Goal: Contribute content: Contribute content

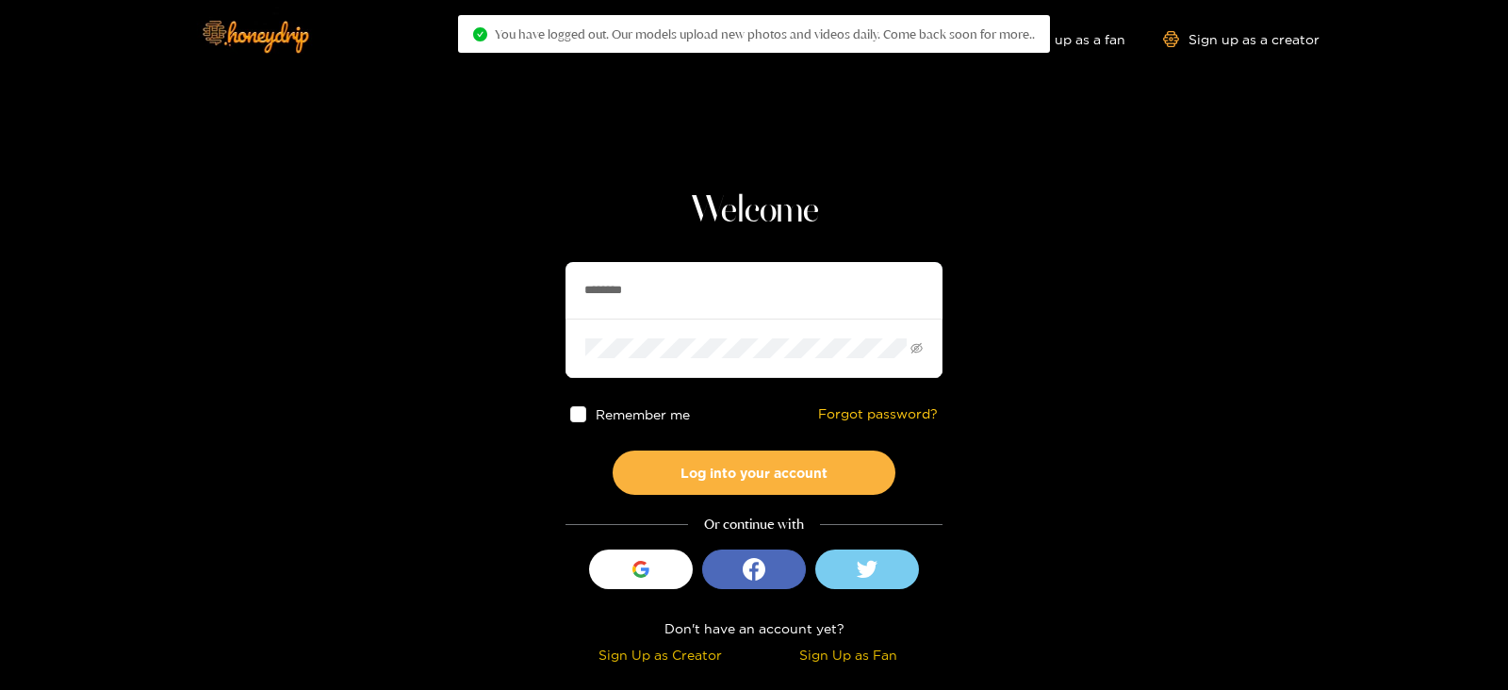
drag, startPoint x: 683, startPoint y: 280, endPoint x: 539, endPoint y: 294, distance: 144.9
click at [683, 280] on input "********" at bounding box center [754, 290] width 377 height 57
drag, startPoint x: 539, startPoint y: 294, endPoint x: 518, endPoint y: 292, distance: 21.8
click at [518, 292] on section "Welcome ******** Remember me Forgot password? Log into your account Or continue…" at bounding box center [754, 335] width 1508 height 670
type input "********"
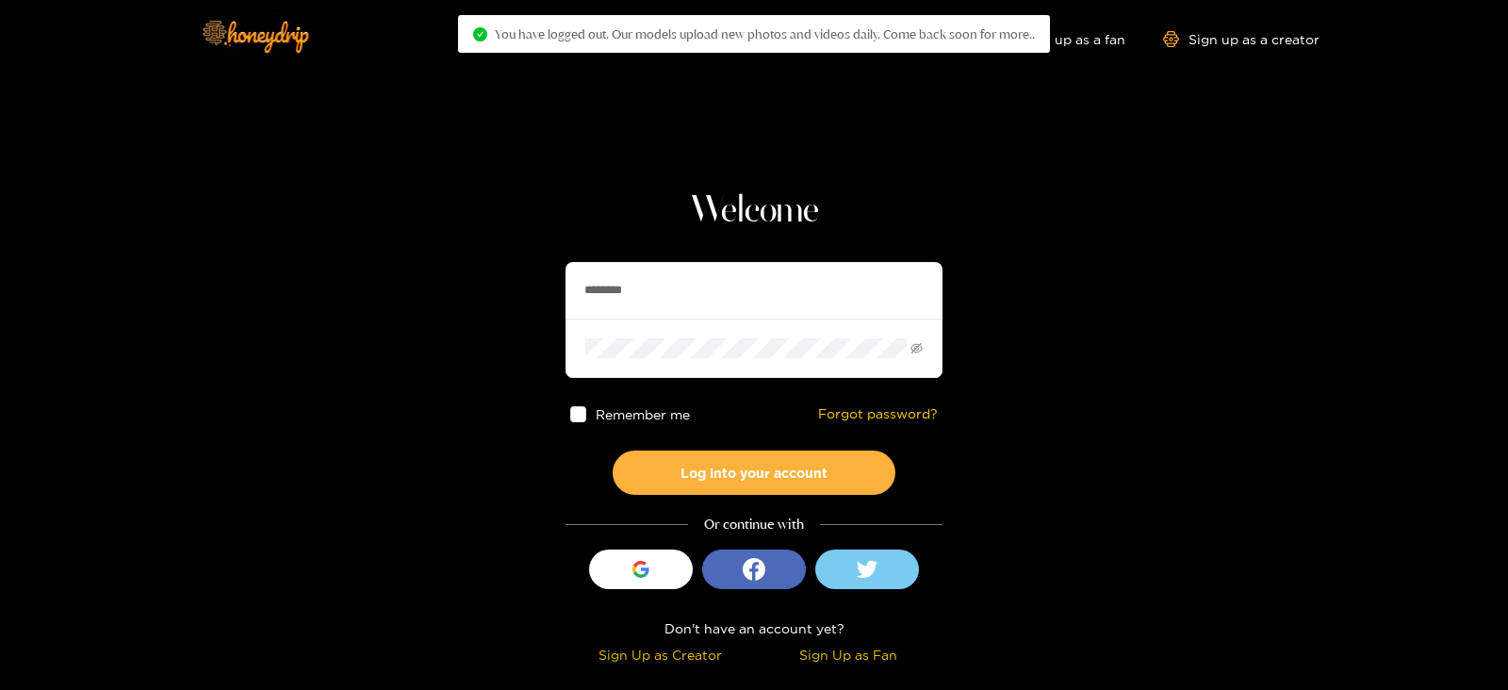
click at [613, 451] on button "Log into your account" at bounding box center [754, 473] width 283 height 44
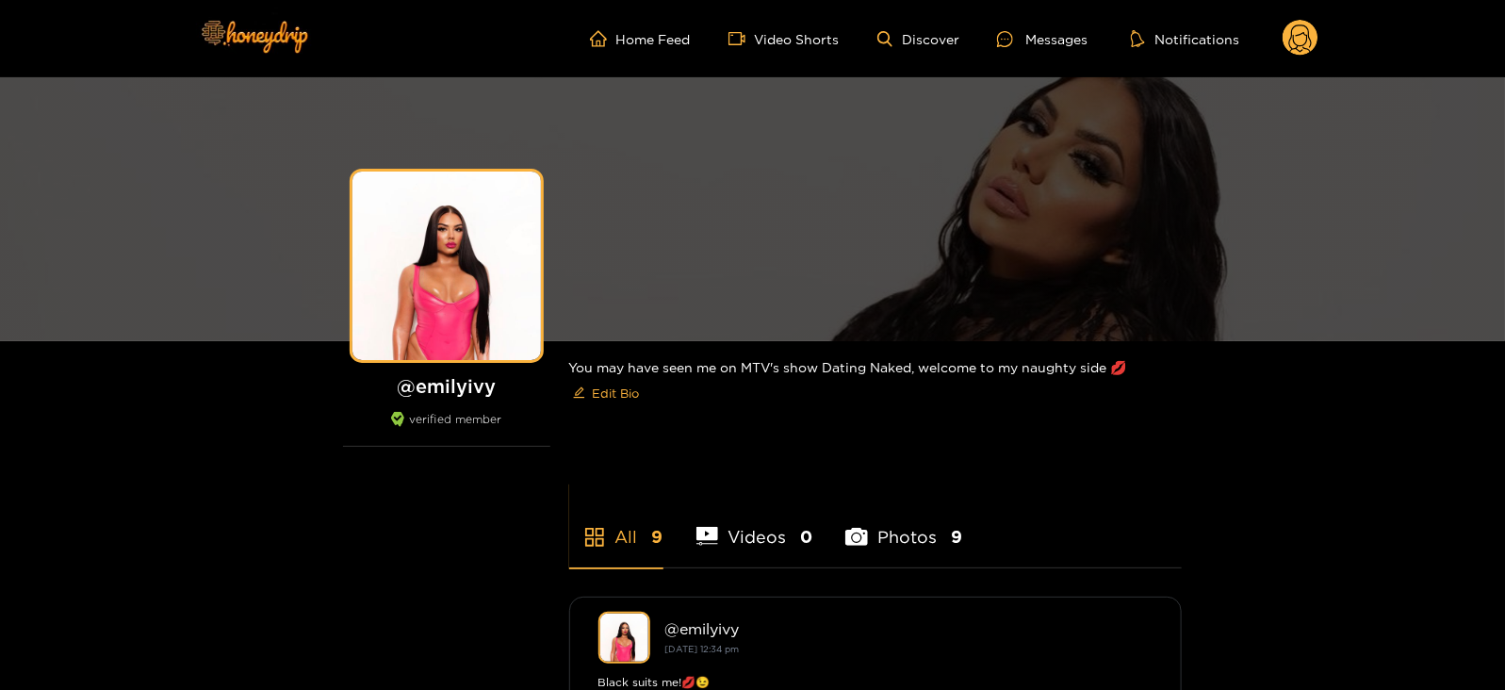
click at [1283, 35] on icon at bounding box center [1301, 39] width 36 height 38
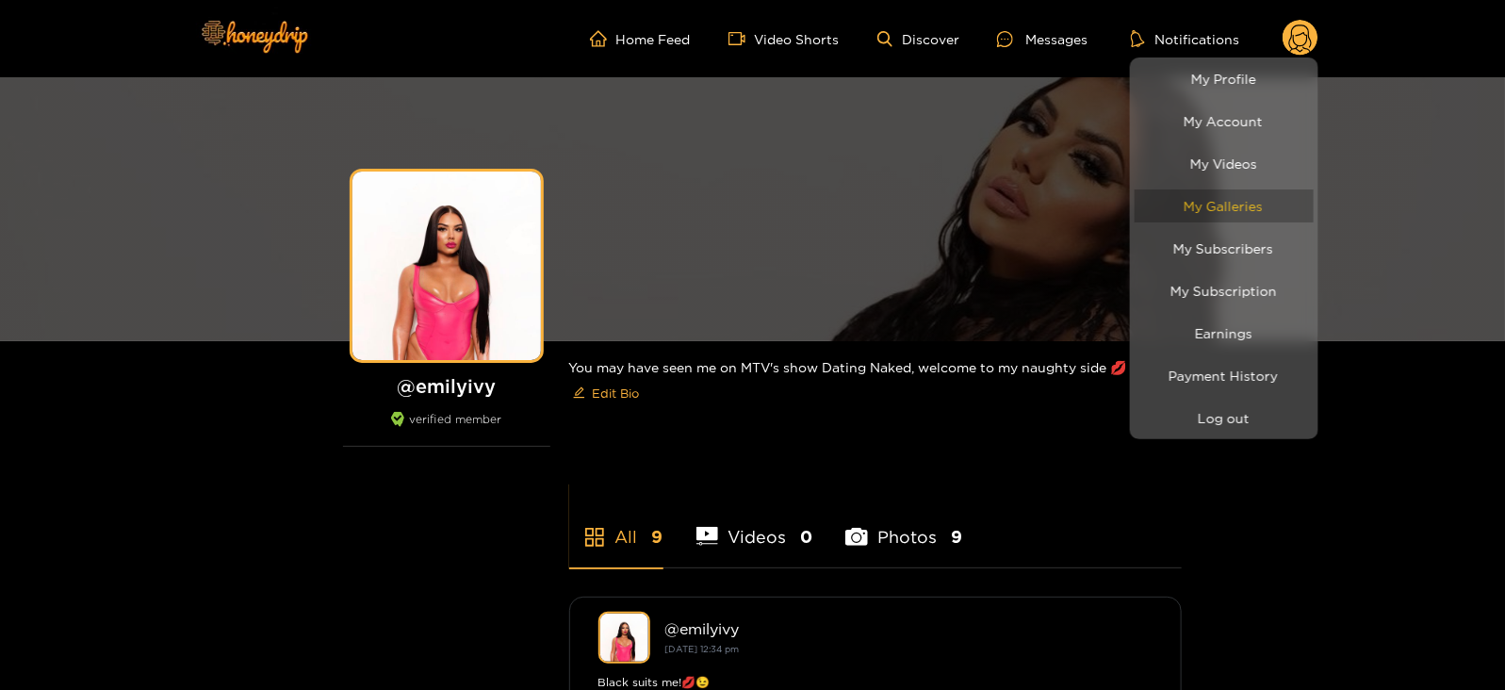
click at [1166, 212] on link "My Galleries" at bounding box center [1224, 205] width 179 height 33
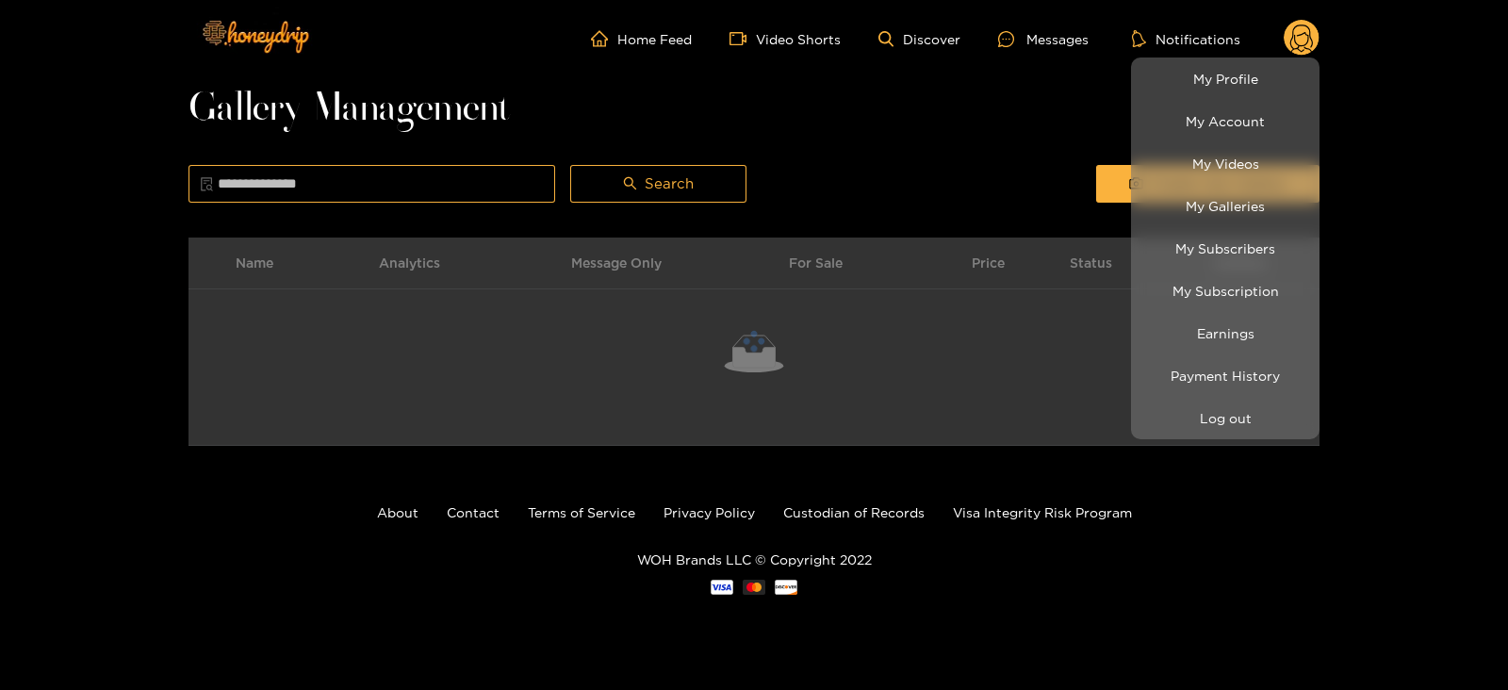
click at [1042, 158] on div at bounding box center [754, 345] width 1508 height 690
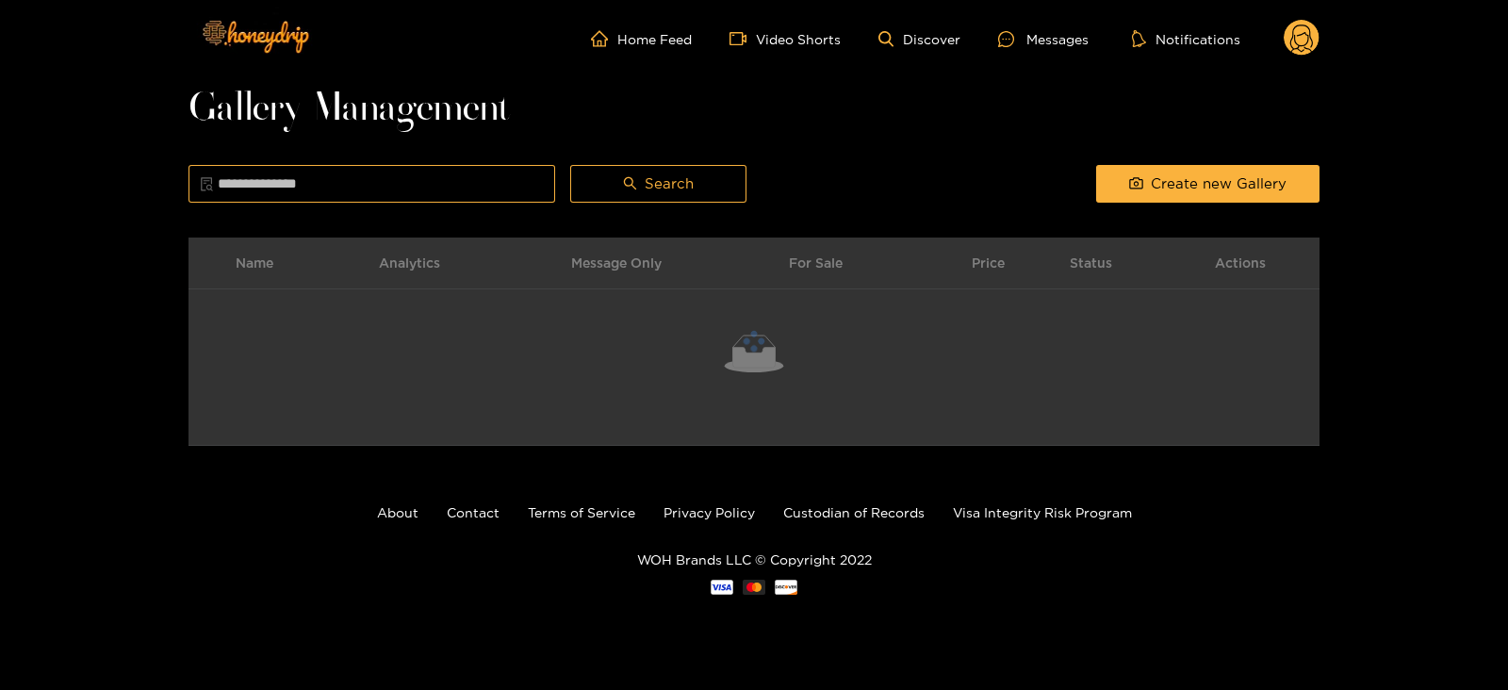
click at [1093, 178] on div "Create new Gallery" at bounding box center [1208, 183] width 238 height 47
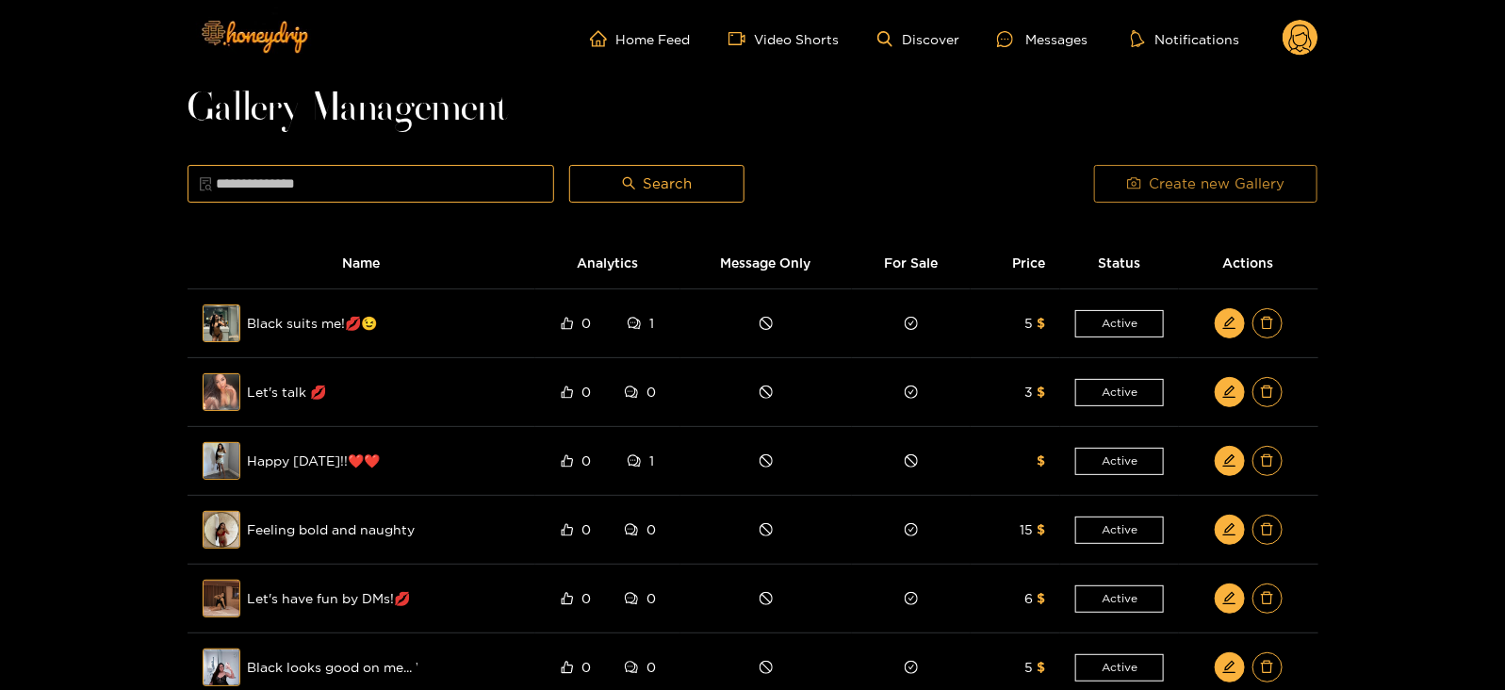
click at [1119, 179] on button "Create new Gallery" at bounding box center [1205, 184] width 223 height 38
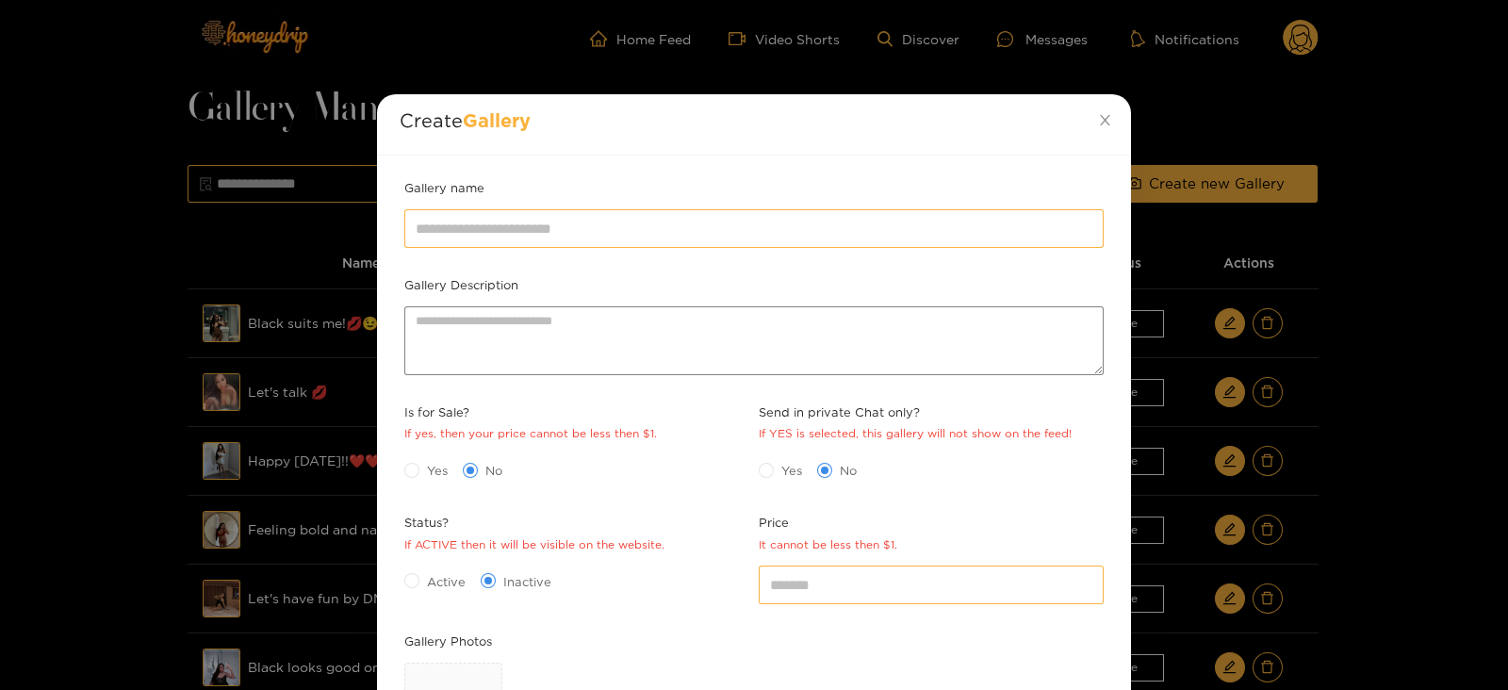
scroll to position [273, 0]
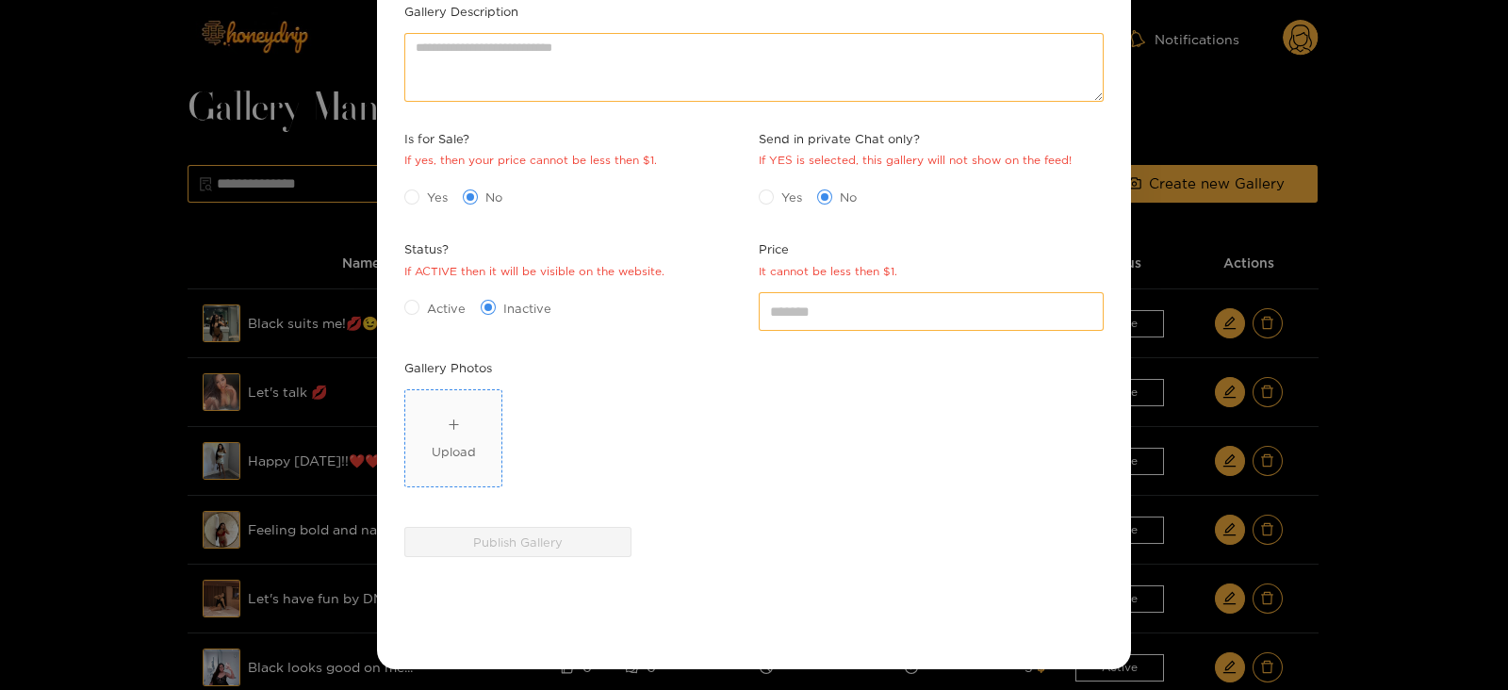
click at [467, 442] on div "Upload" at bounding box center [454, 451] width 44 height 19
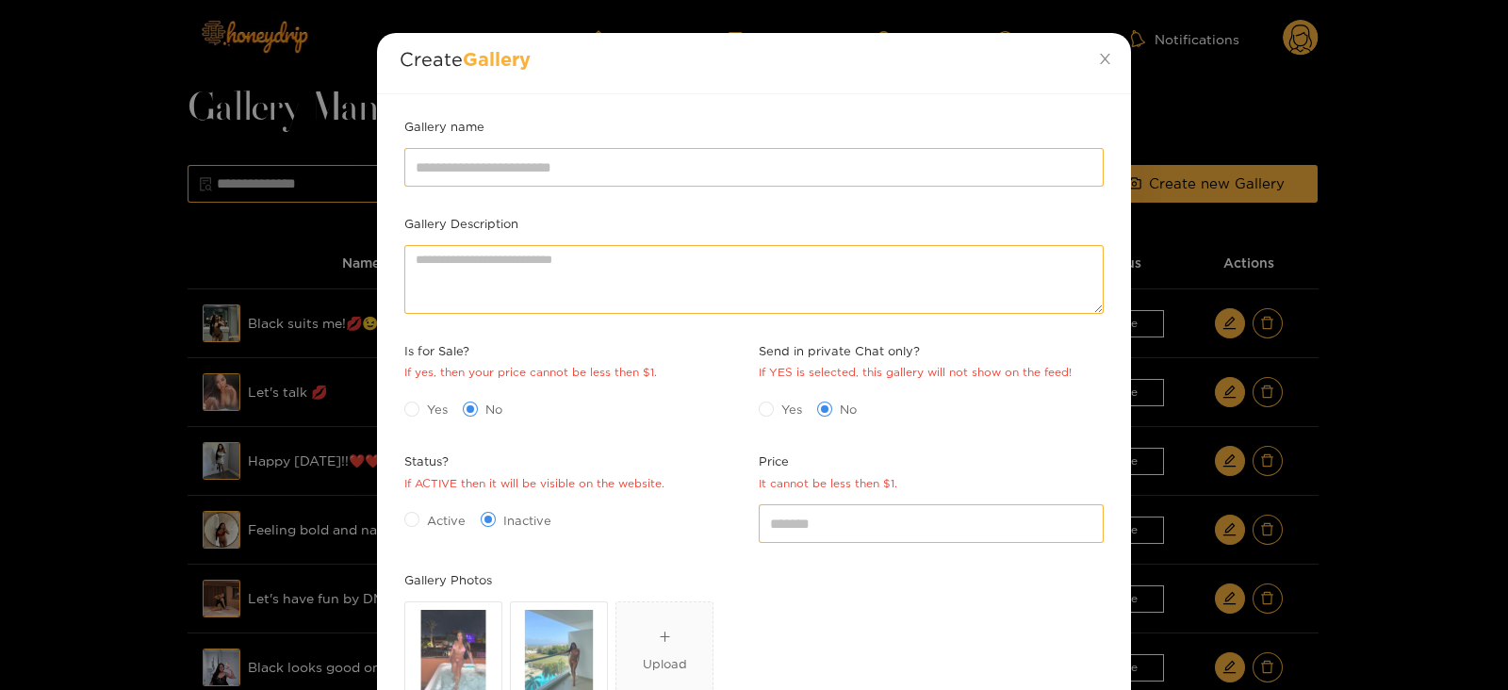
scroll to position [59, 0]
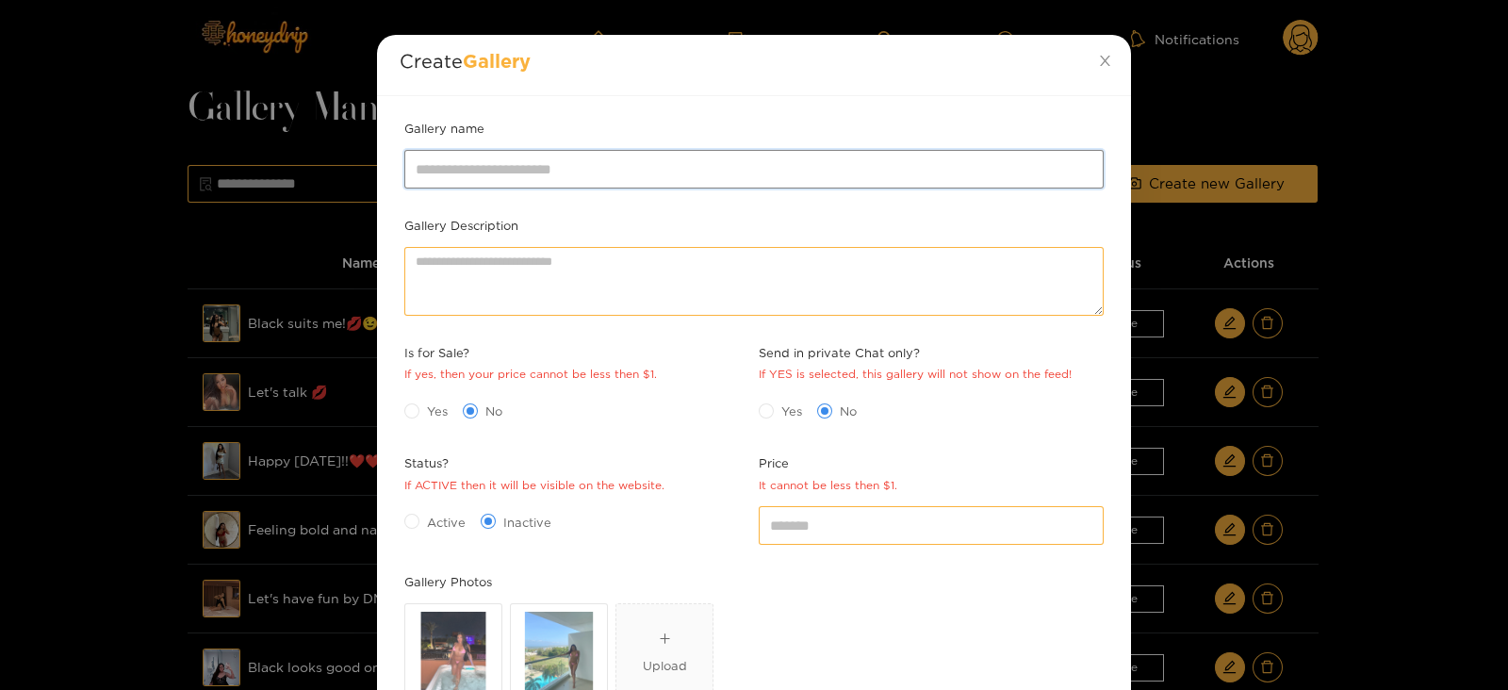
click at [447, 151] on input "Gallery name" at bounding box center [753, 169] width 699 height 38
type input "**********"
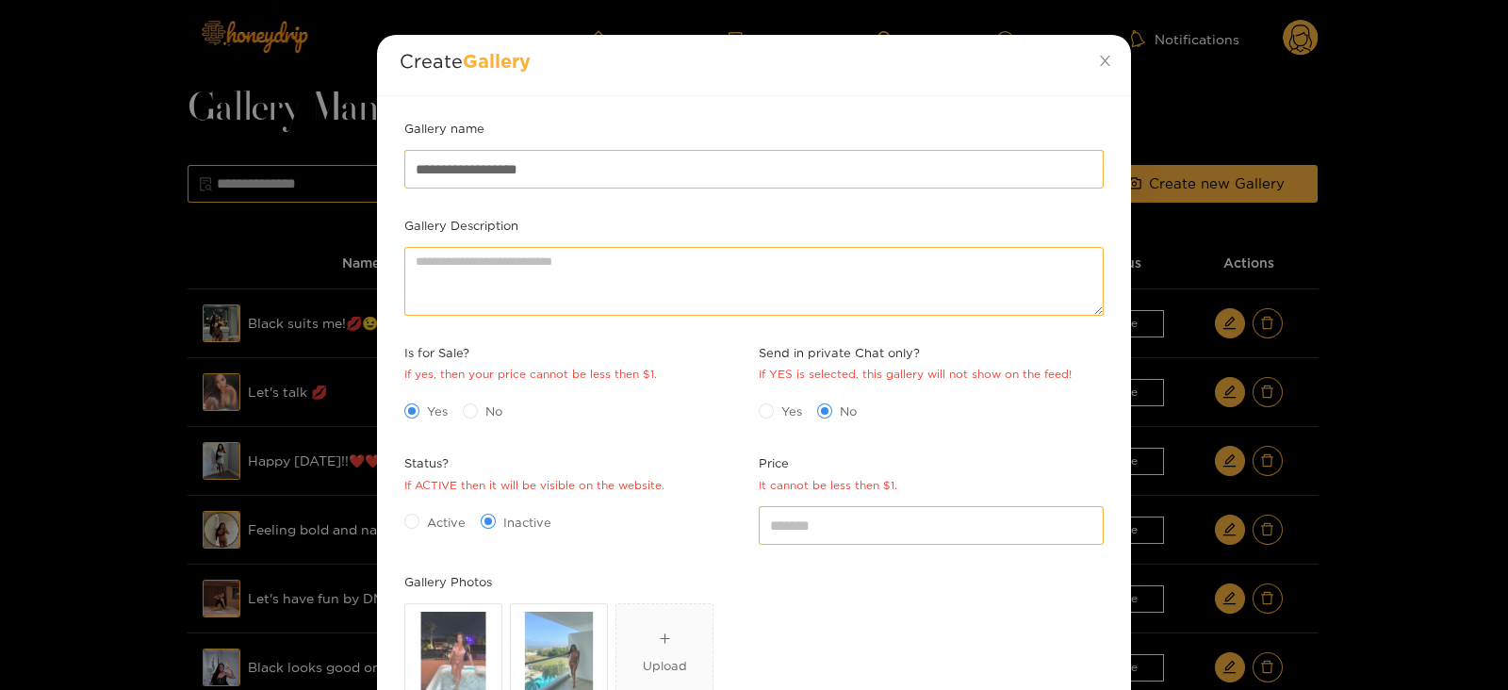
click at [423, 516] on span "Active" at bounding box center [446, 522] width 54 height 19
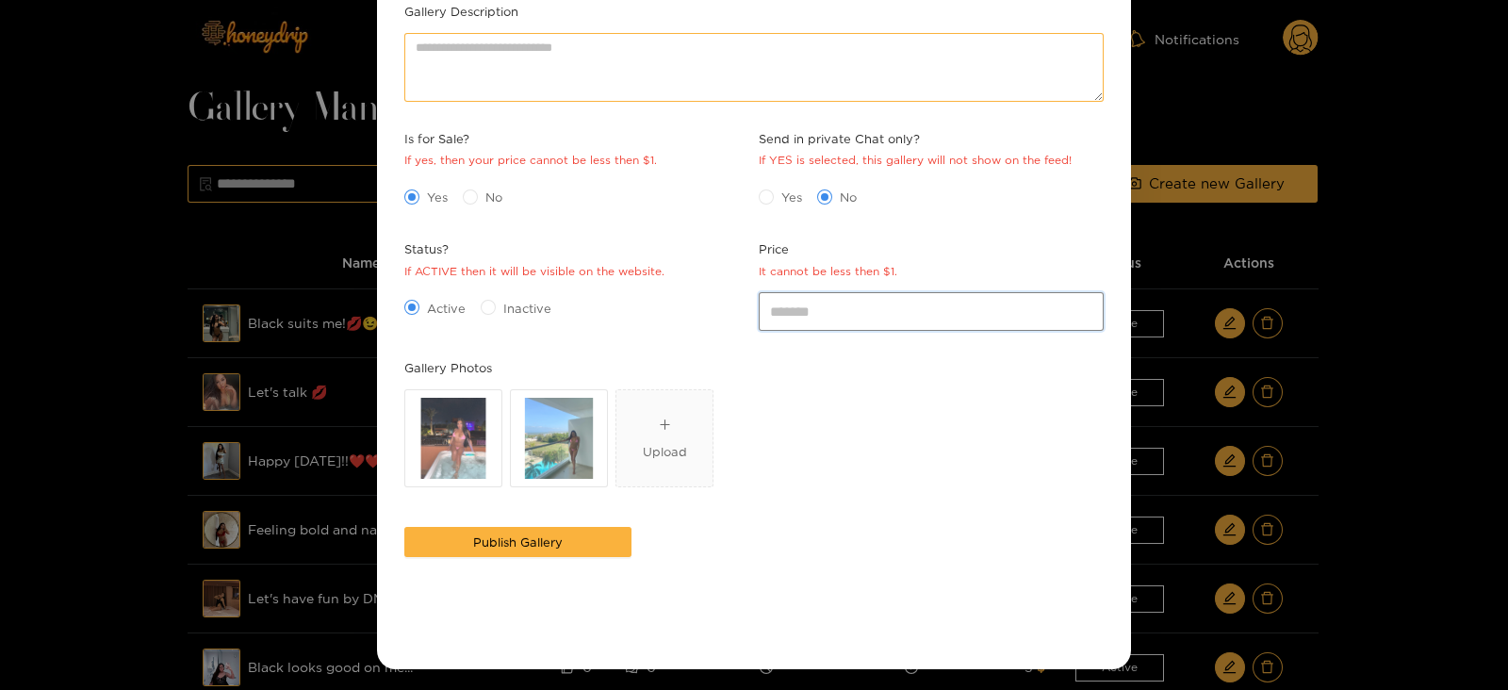
click at [792, 310] on input "*" at bounding box center [931, 311] width 345 height 38
click at [766, 313] on input "*" at bounding box center [931, 311] width 345 height 38
type input "*"
click at [404, 527] on button "Publish Gallery" at bounding box center [517, 542] width 227 height 30
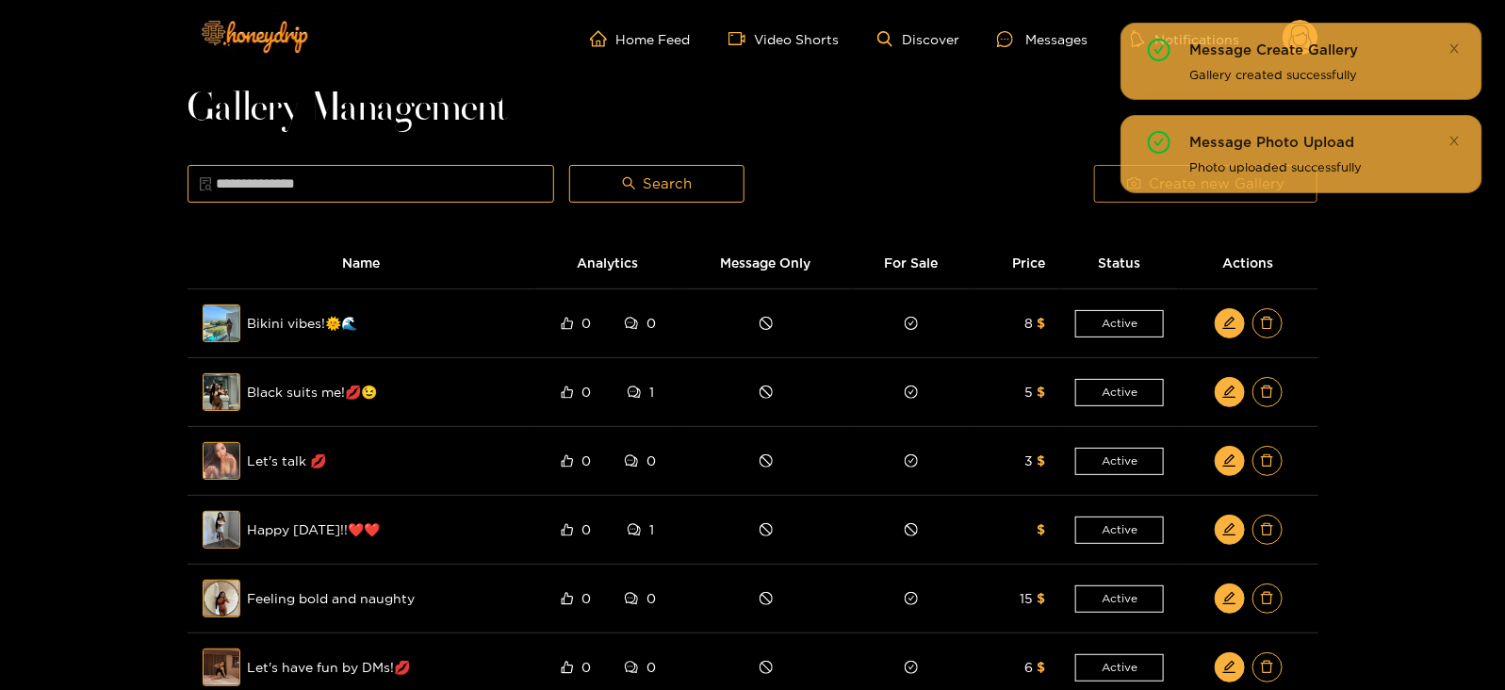
click at [1107, 191] on button "Create new Gallery" at bounding box center [1205, 184] width 223 height 38
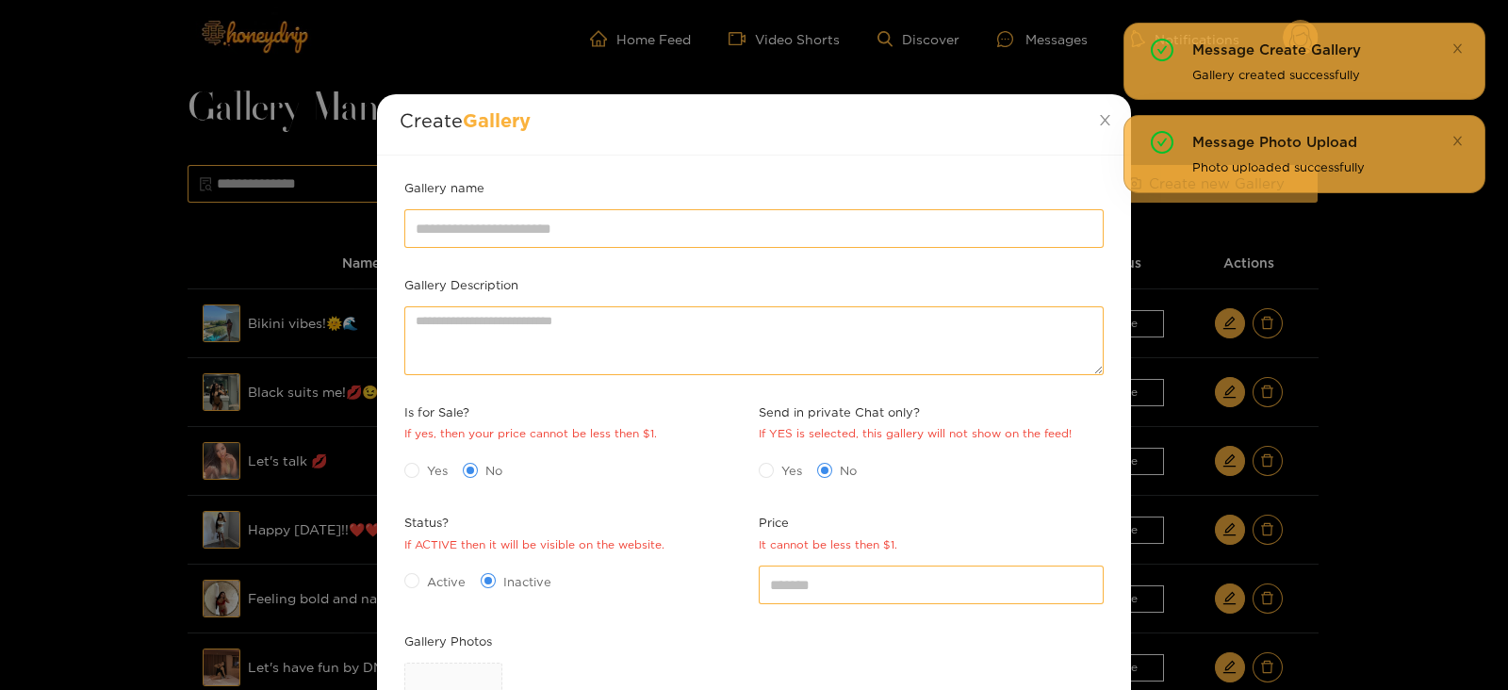
scroll to position [208, 0]
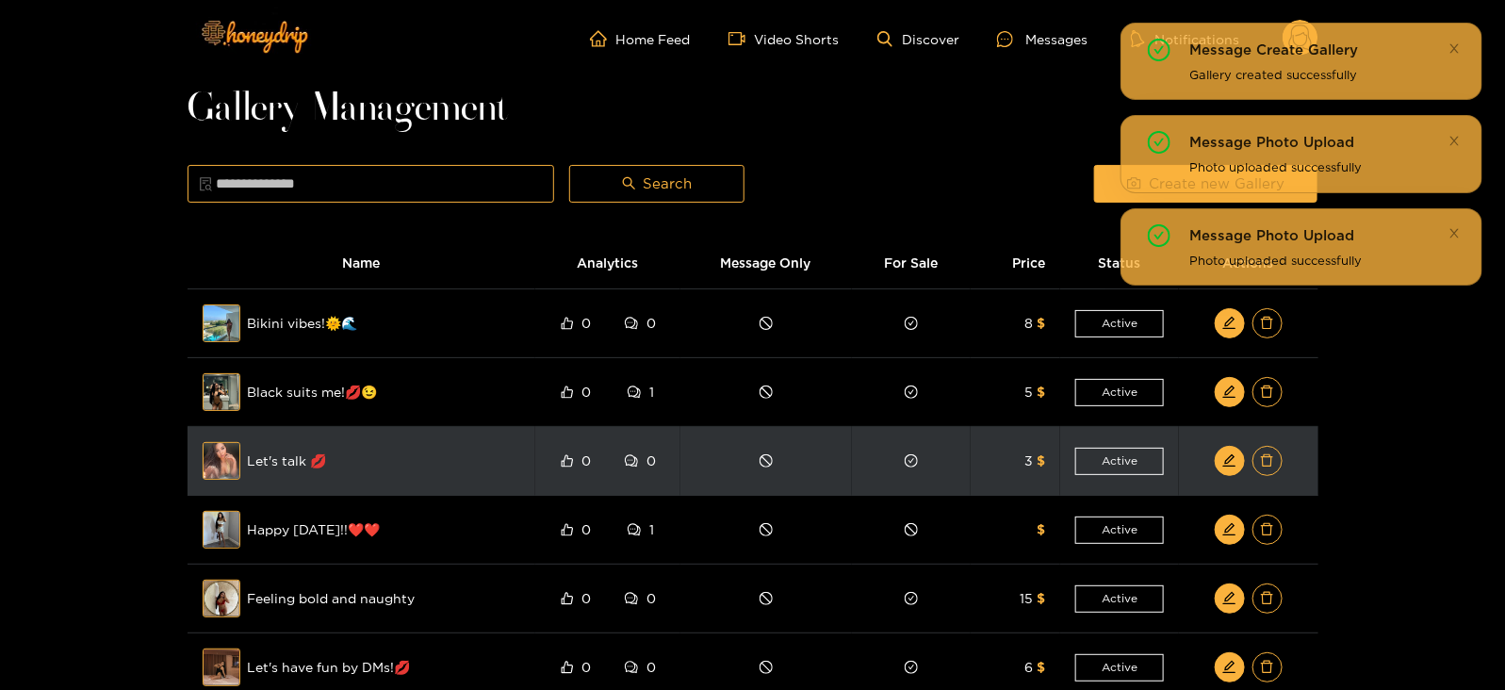
click at [419, 445] on div "Preview Let's talk 💋" at bounding box center [362, 461] width 319 height 38
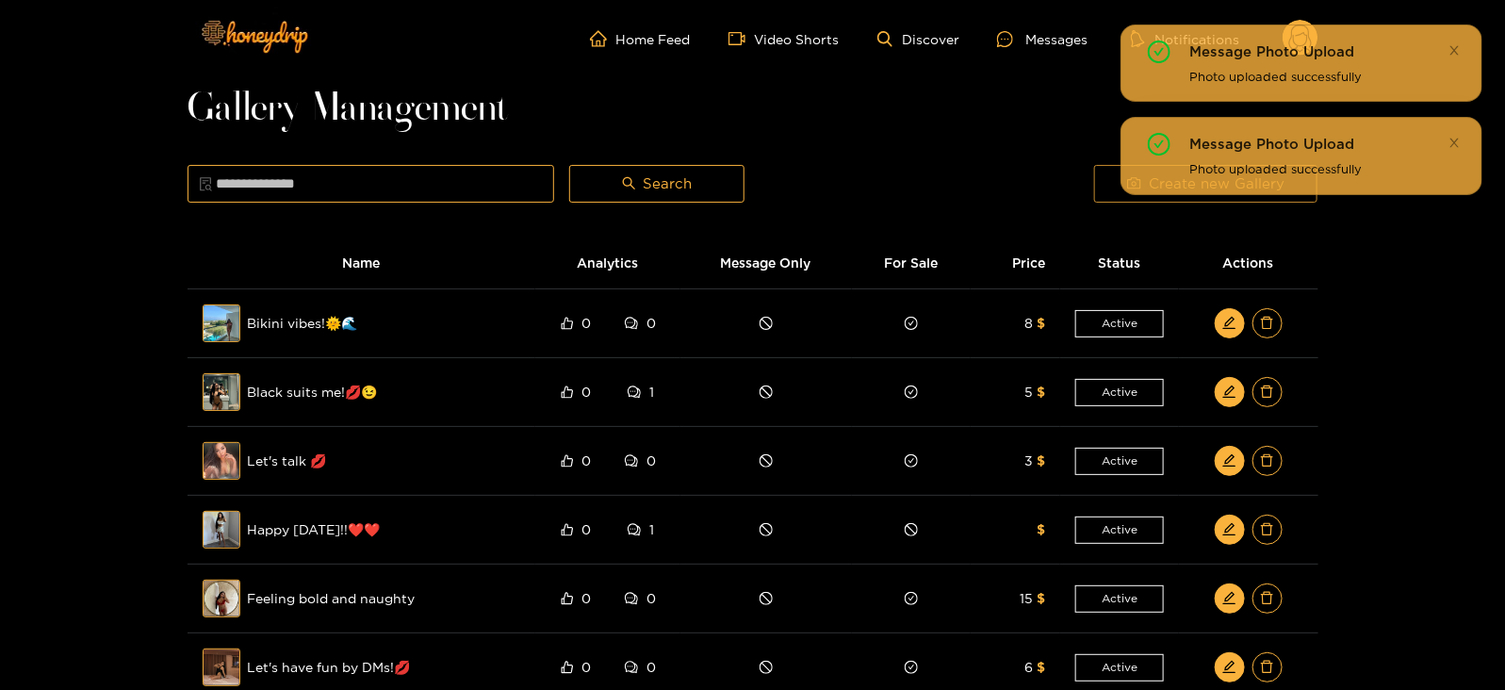
click at [1103, 195] on button "Create new Gallery" at bounding box center [1205, 184] width 223 height 38
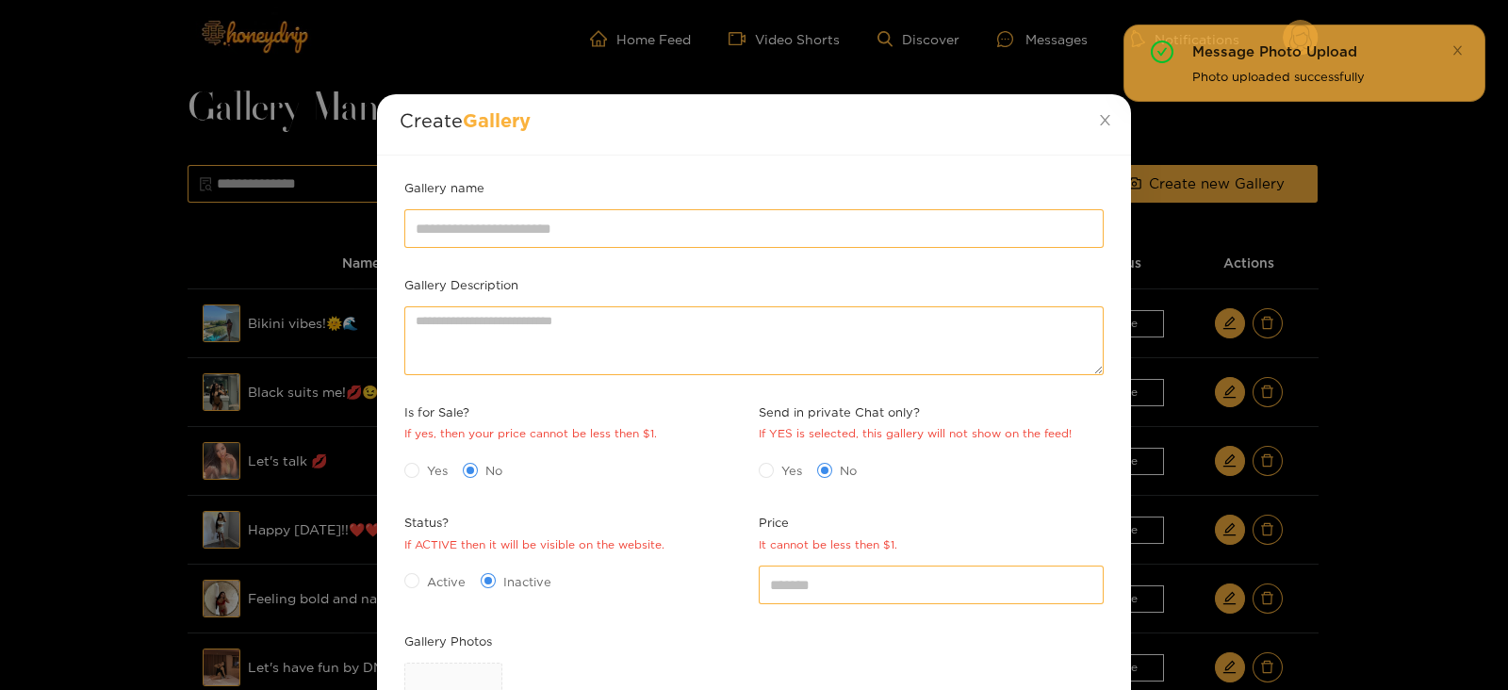
click at [449, 643] on label "Gallery Photos" at bounding box center [448, 641] width 88 height 19
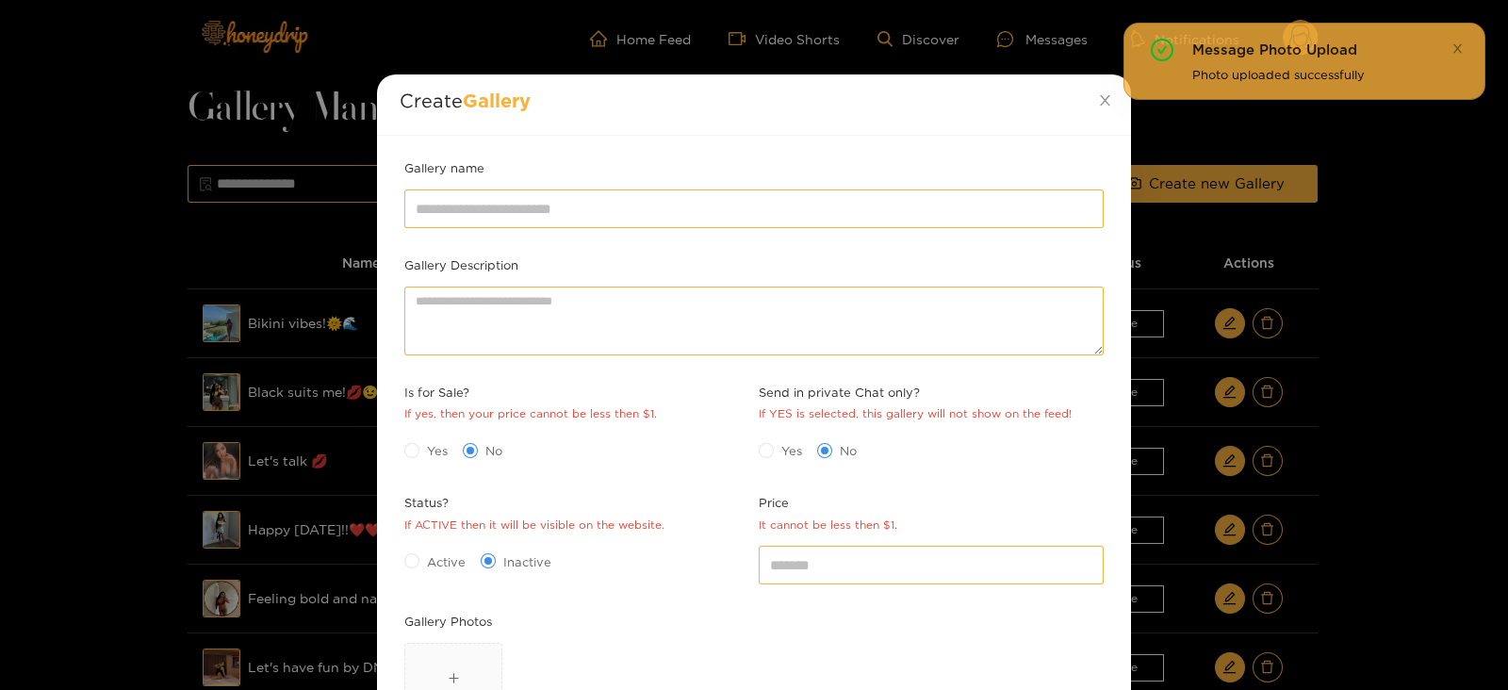
click at [428, 459] on span "Yes" at bounding box center [437, 450] width 36 height 19
click at [423, 558] on span "Active" at bounding box center [446, 561] width 54 height 19
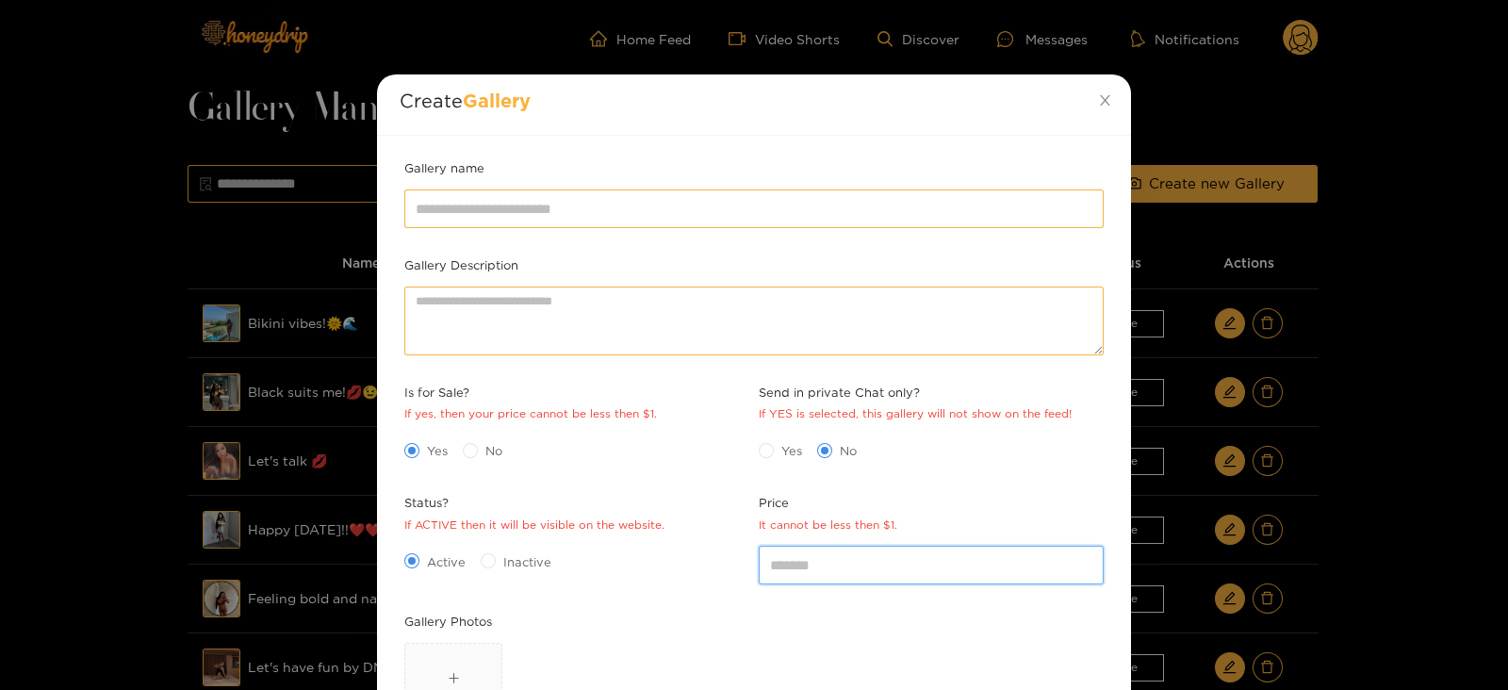
drag, startPoint x: 814, startPoint y: 546, endPoint x: 654, endPoint y: 558, distance: 160.7
click at [654, 558] on div "Gallery name Gallery Description Is for Sale? If yes, then your price cannot be…" at bounding box center [754, 529] width 709 height 742
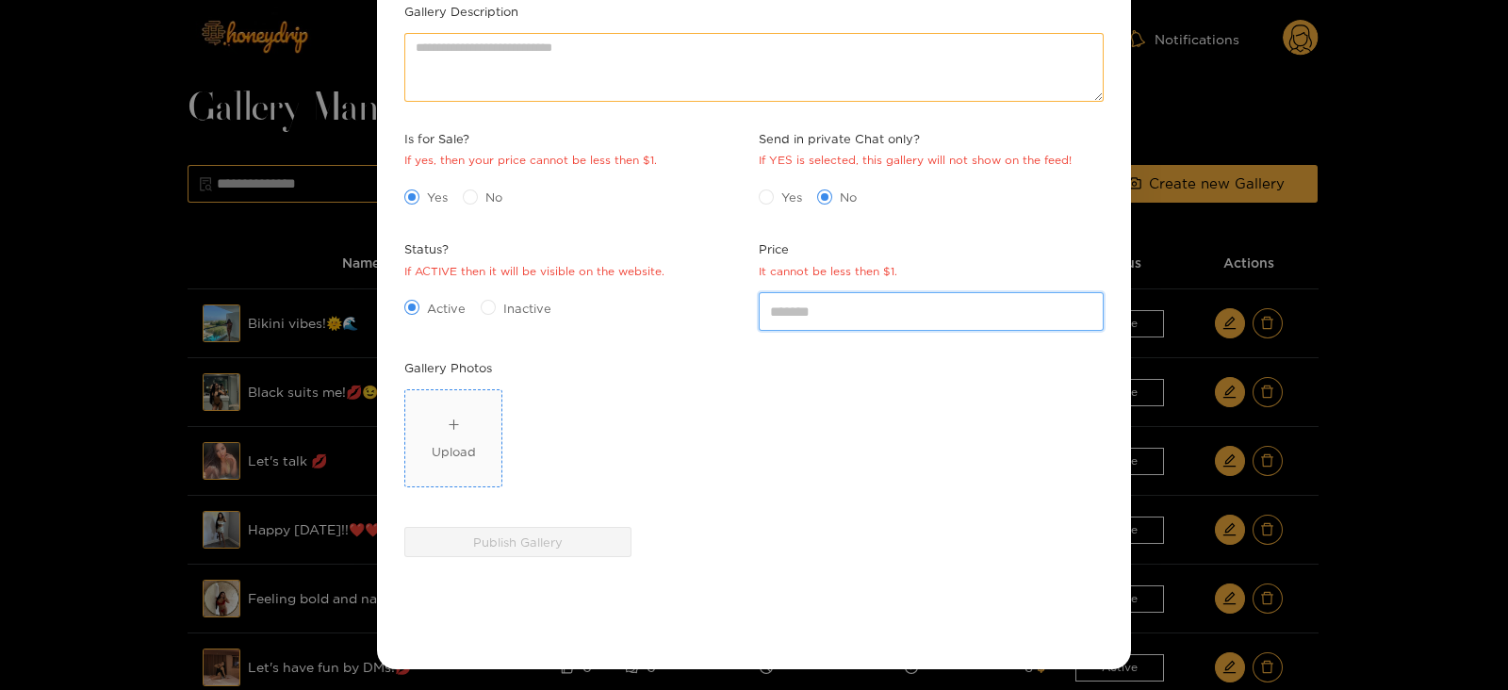
type input "*"
click at [484, 482] on span "Upload" at bounding box center [453, 438] width 96 height 96
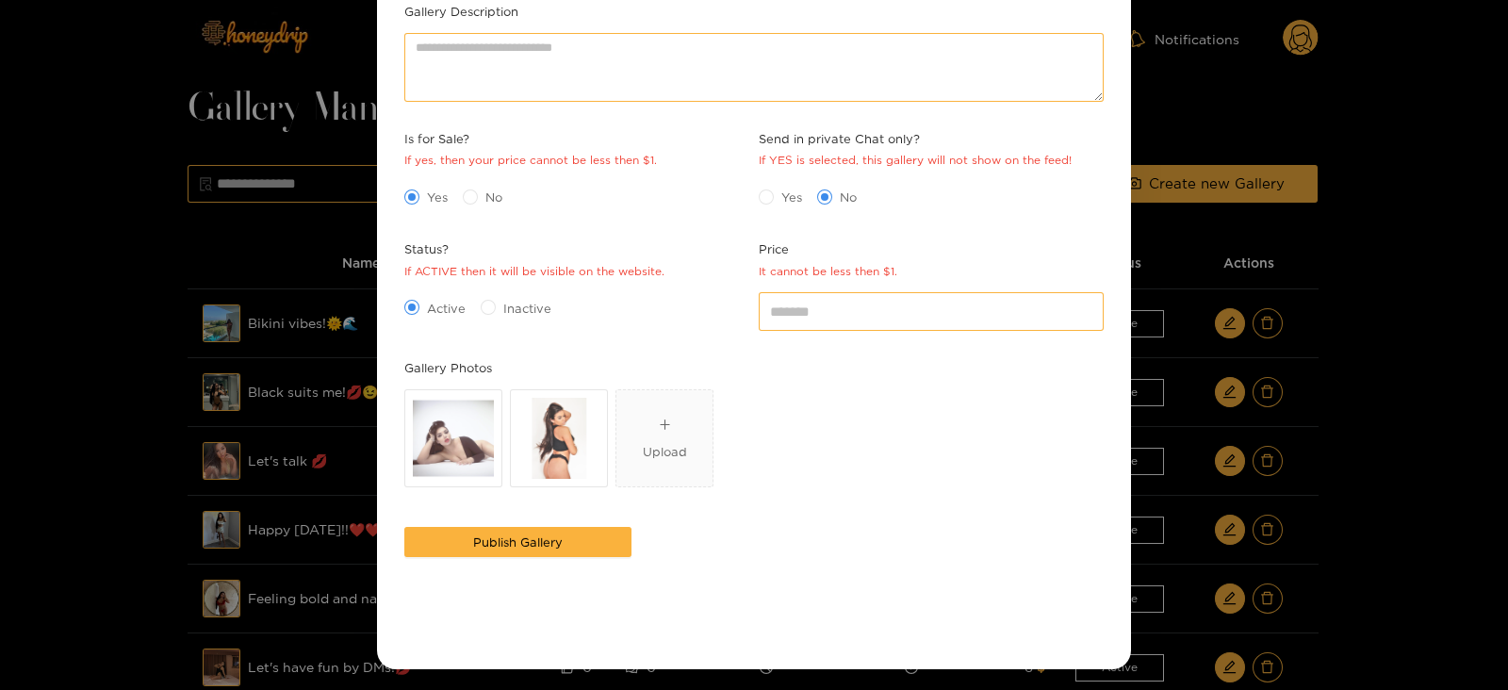
scroll to position [0, 0]
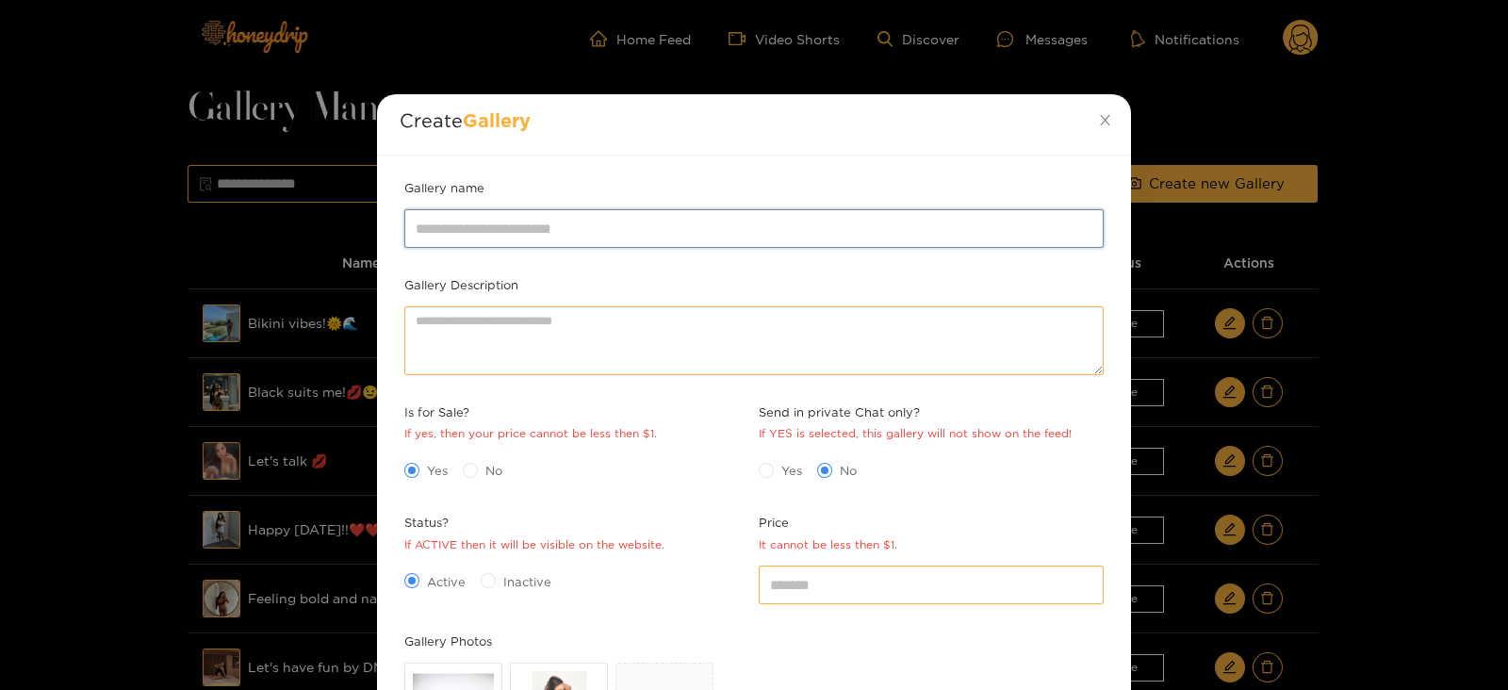
click at [448, 236] on input "Gallery name" at bounding box center [753, 228] width 699 height 38
type input "**********"
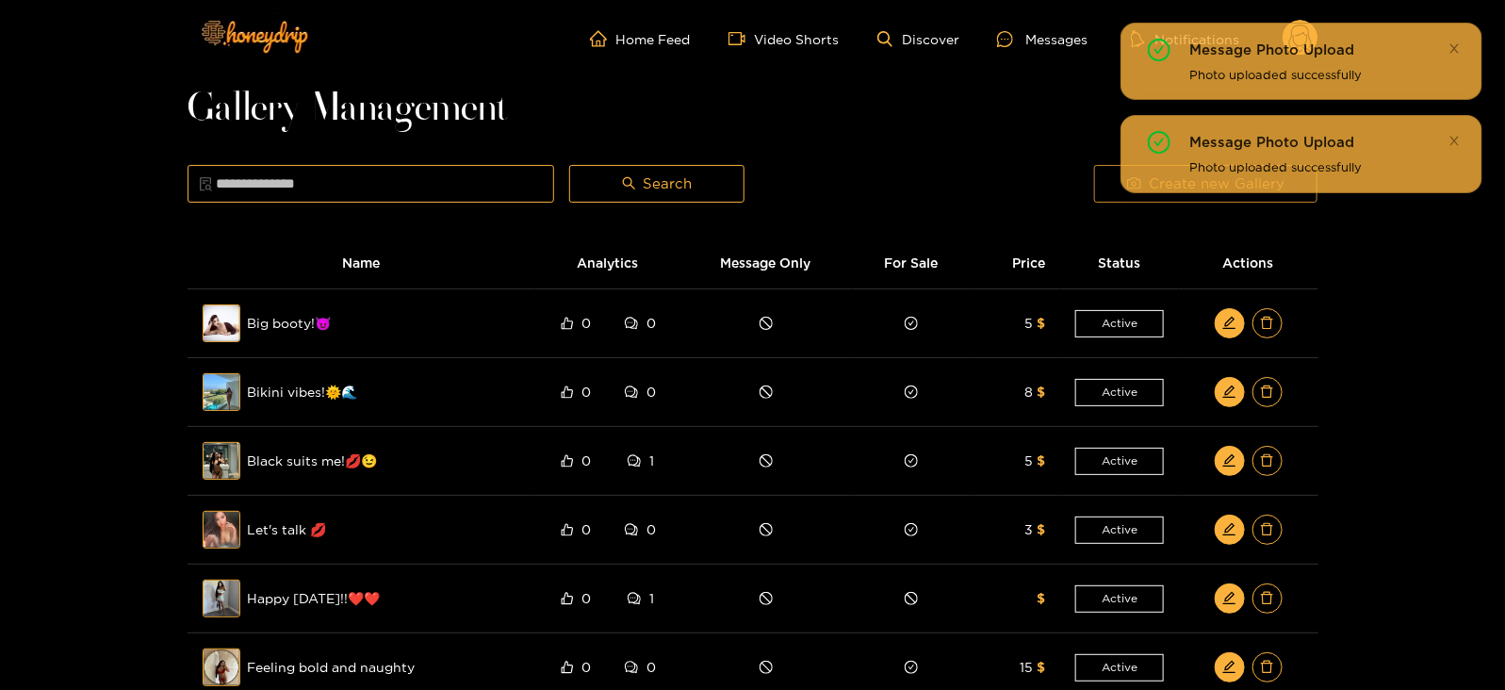
click at [1106, 168] on button "Create new Gallery" at bounding box center [1205, 184] width 223 height 38
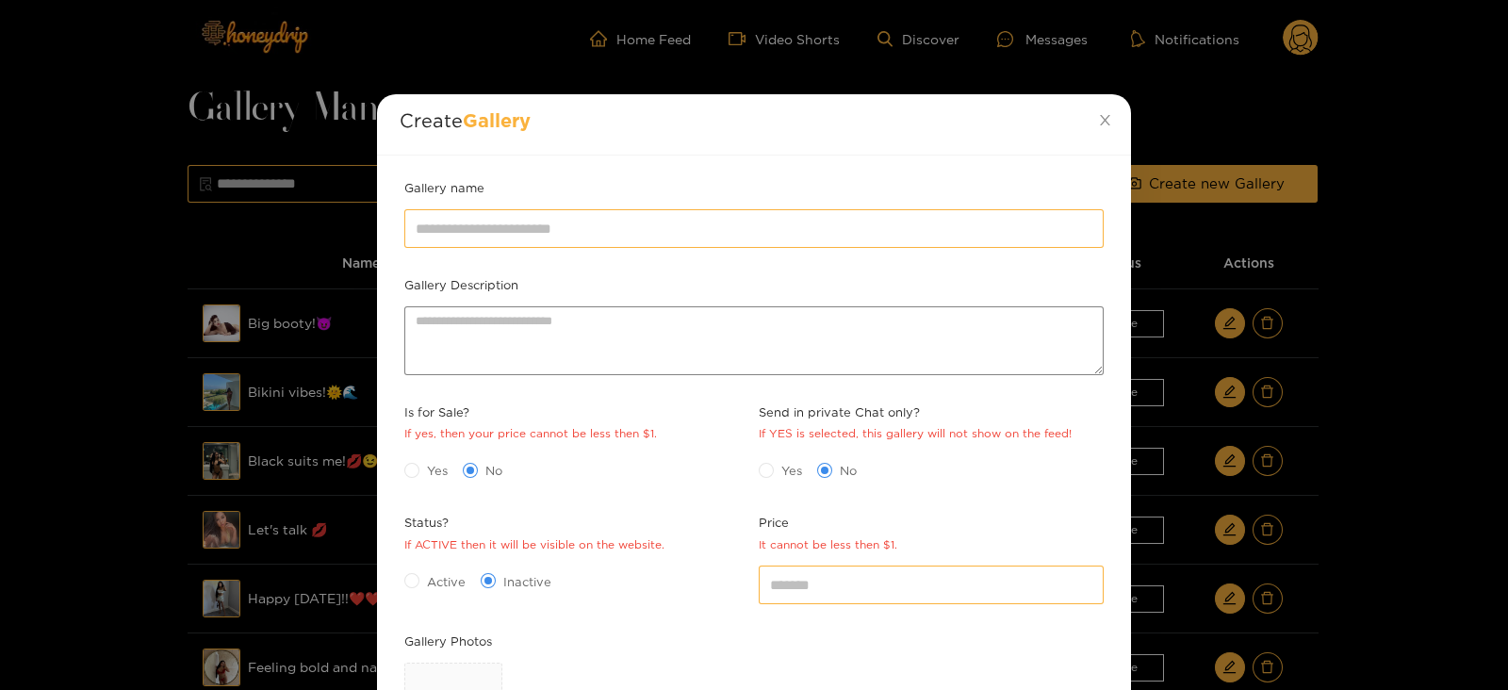
scroll to position [273, 0]
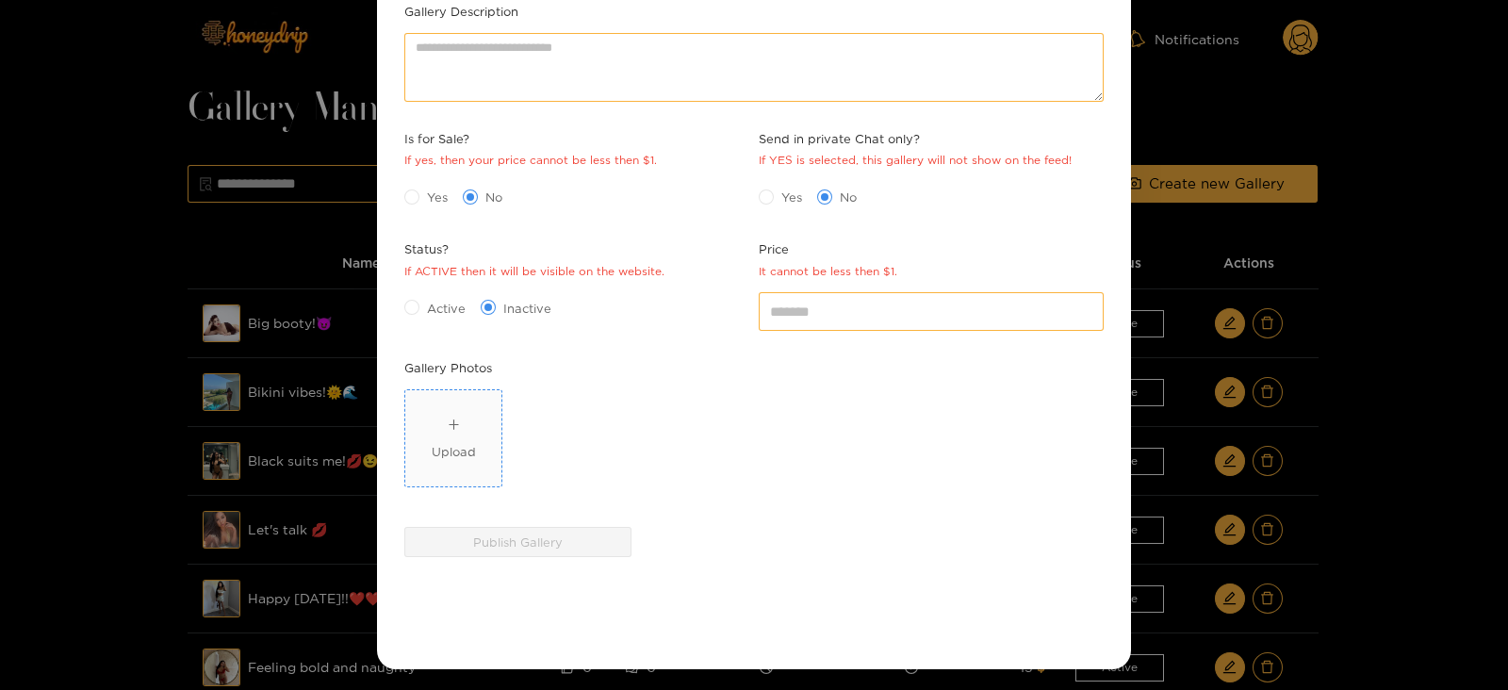
click at [449, 430] on div "Upload" at bounding box center [454, 439] width 44 height 46
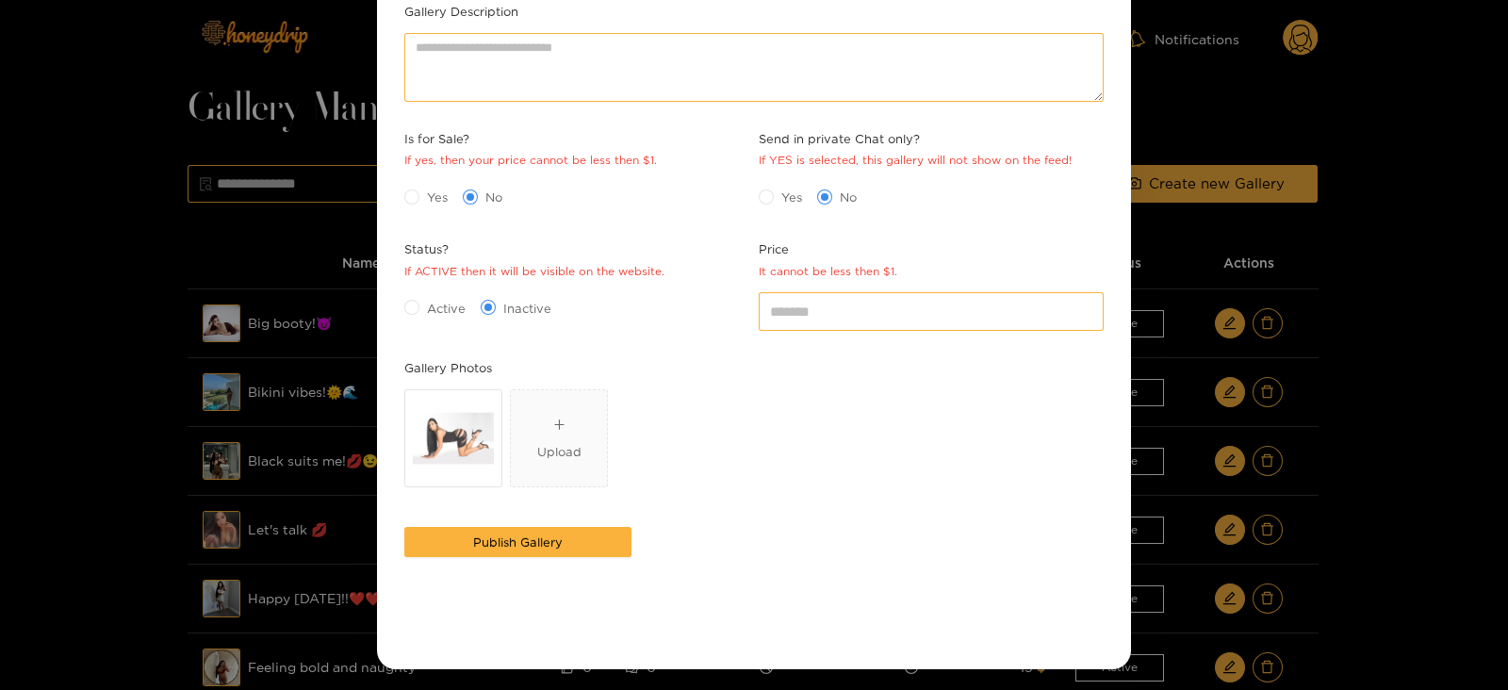
click at [427, 288] on div "Active Inactive" at bounding box center [577, 308] width 354 height 40
click at [427, 294] on div "Active Inactive" at bounding box center [576, 307] width 345 height 30
click at [432, 307] on span "Active" at bounding box center [446, 308] width 54 height 19
click at [419, 193] on span "Yes" at bounding box center [437, 197] width 36 height 19
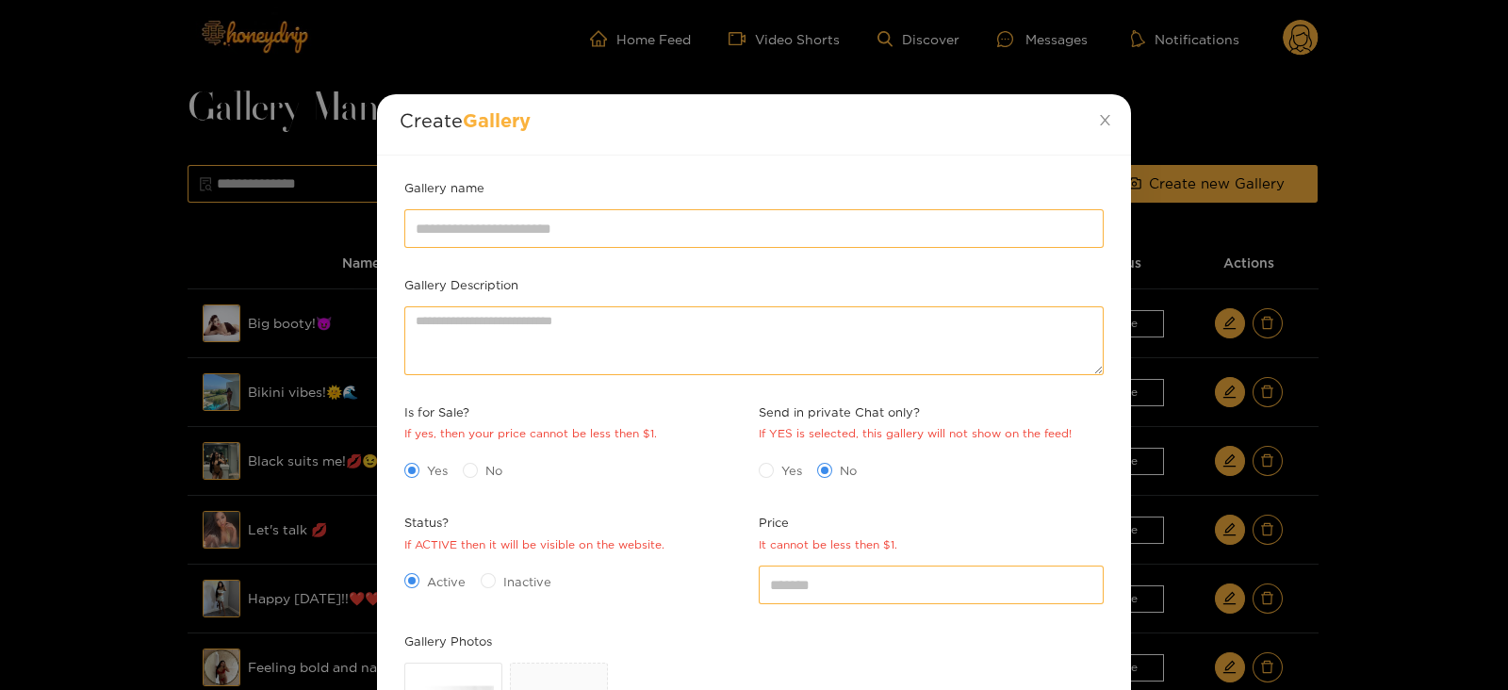
click at [487, 208] on div at bounding box center [754, 228] width 709 height 47
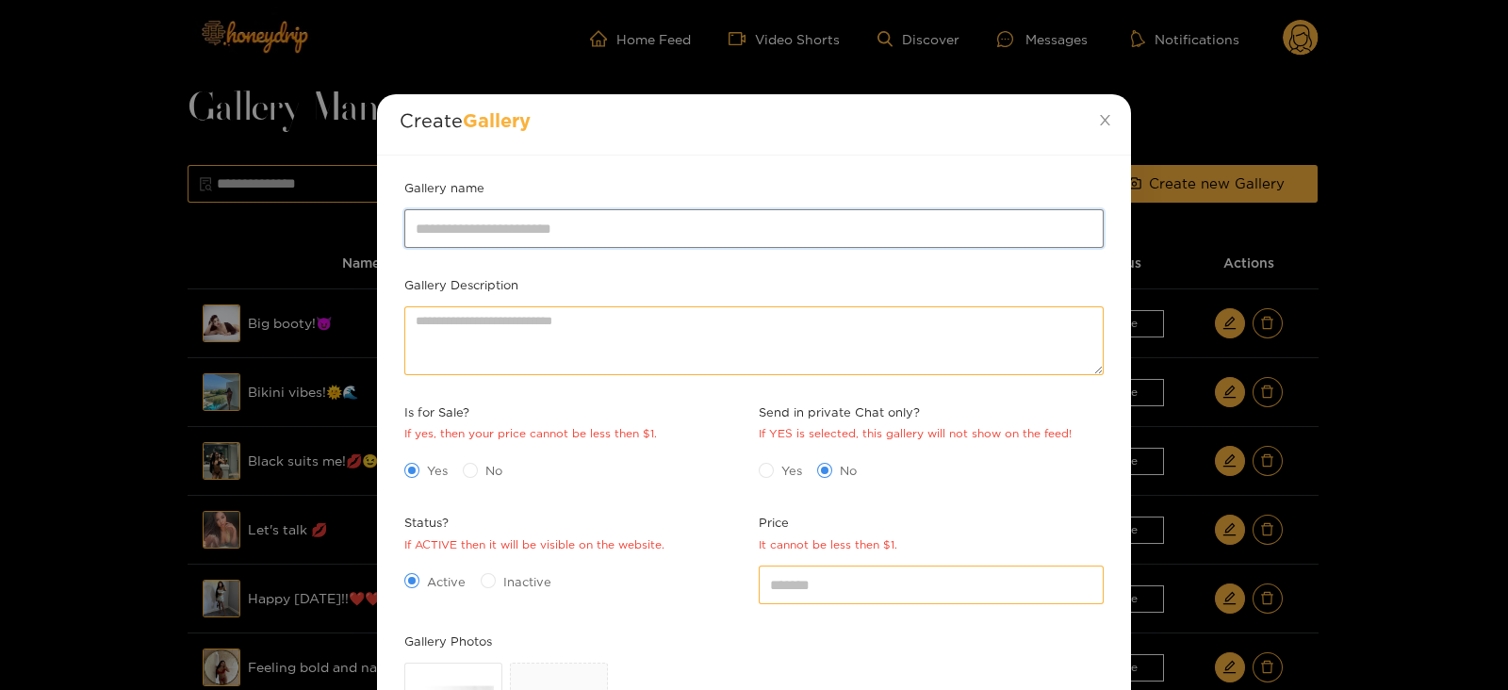
click at [489, 212] on input "Gallery name" at bounding box center [753, 228] width 699 height 38
type input "**********"
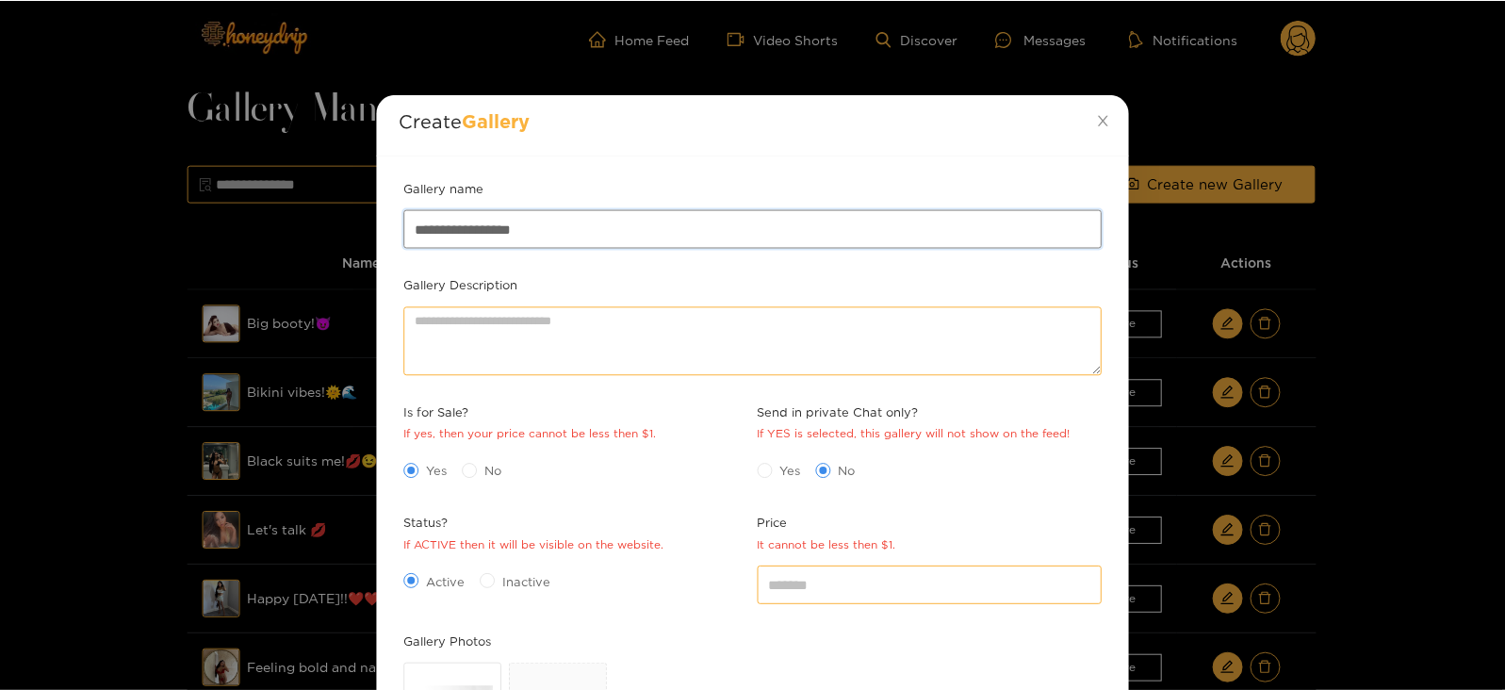
scroll to position [273, 0]
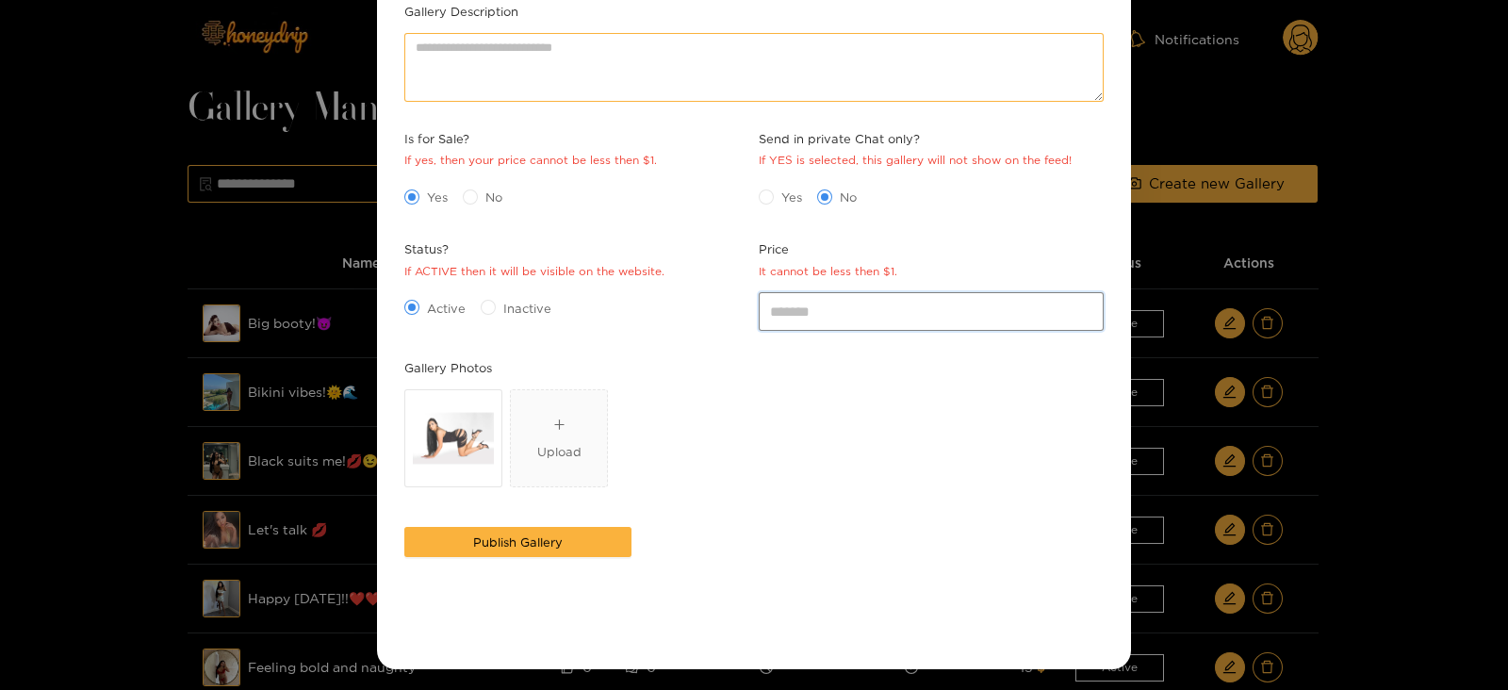
click at [795, 309] on input "*" at bounding box center [931, 311] width 345 height 38
type input "*"
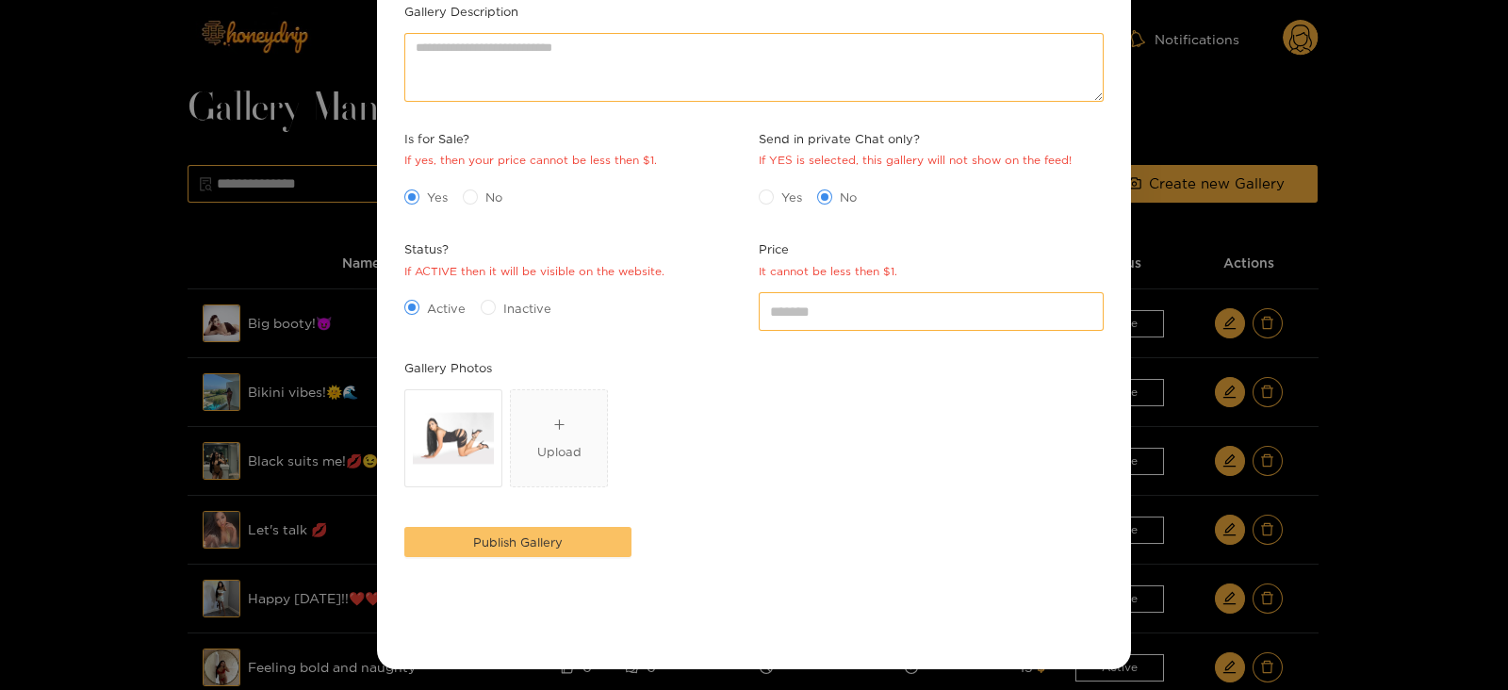
click at [524, 544] on span "Publish Gallery" at bounding box center [518, 542] width 90 height 19
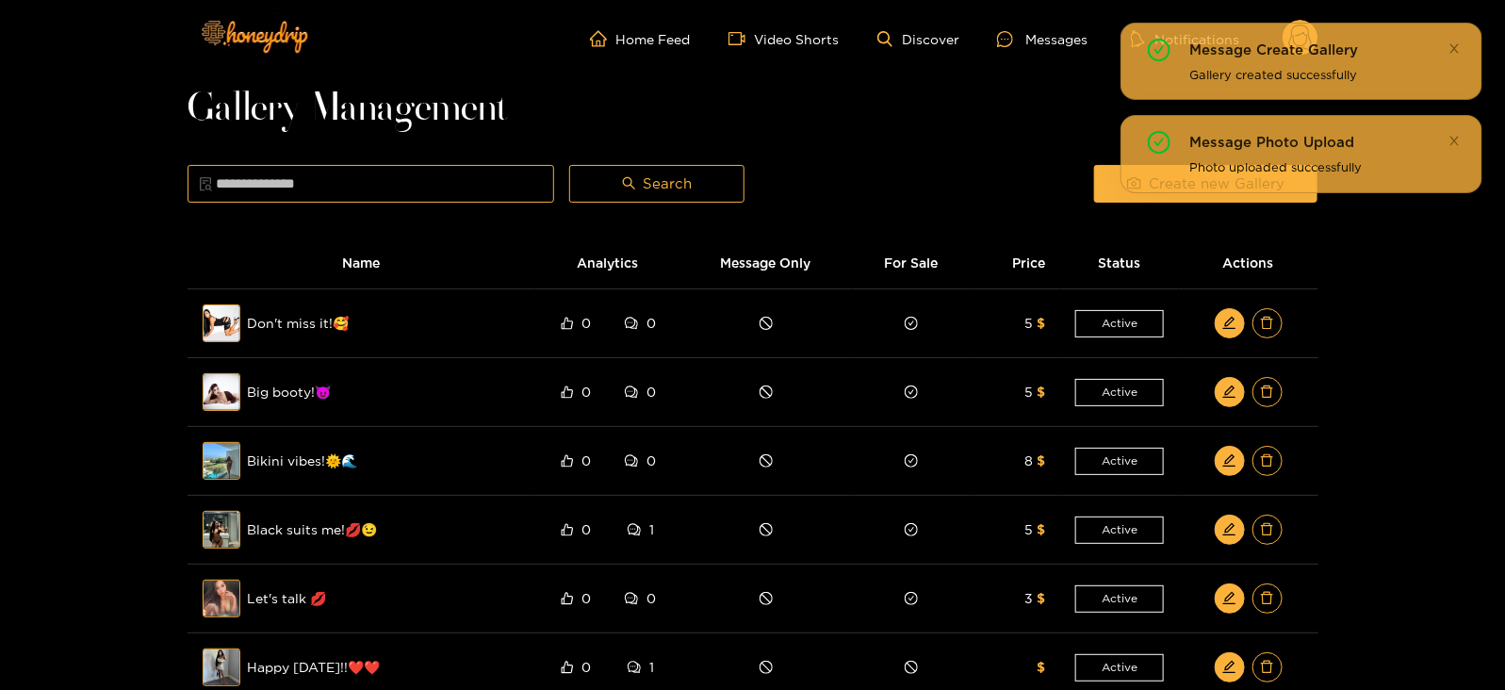
click at [1042, 25] on ul "Home Feed Video Shorts Discover Messages Notifications" at bounding box center [954, 39] width 729 height 38
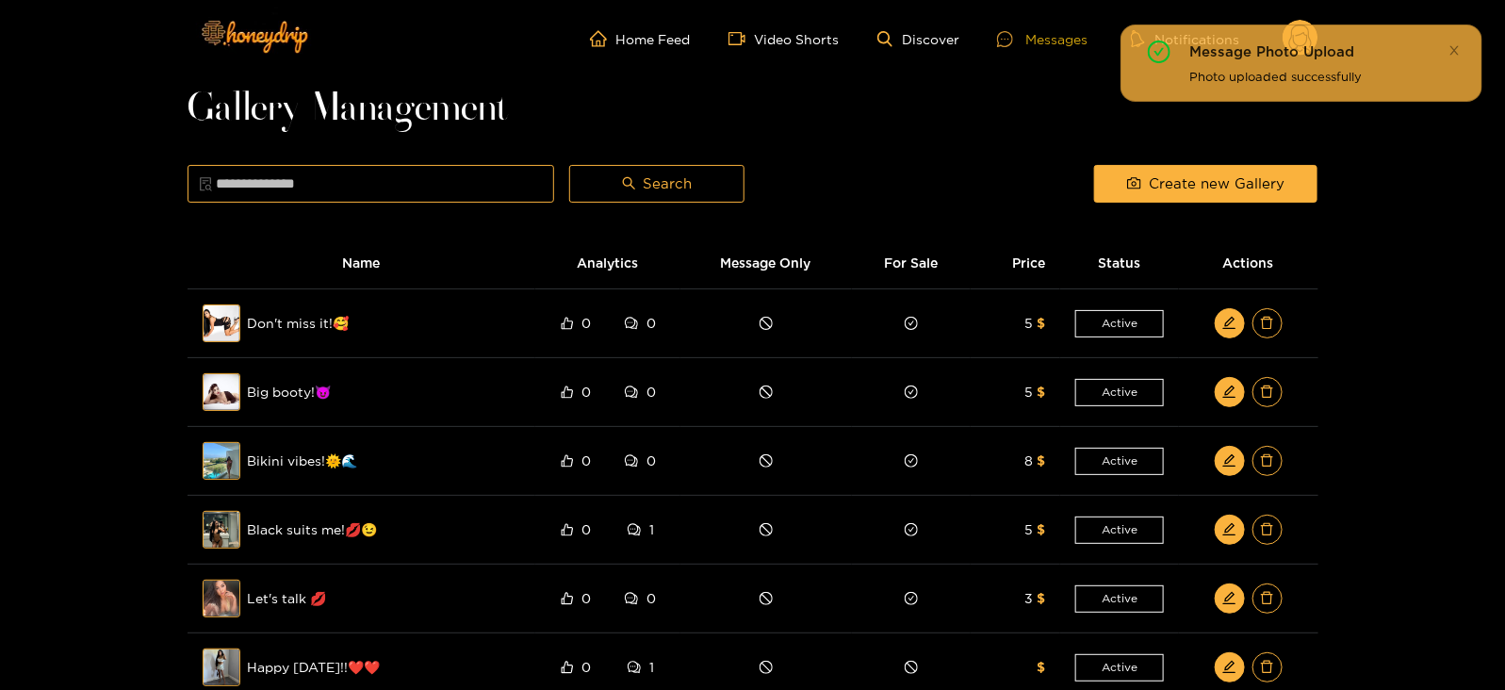
click at [1026, 33] on div at bounding box center [1011, 39] width 28 height 16
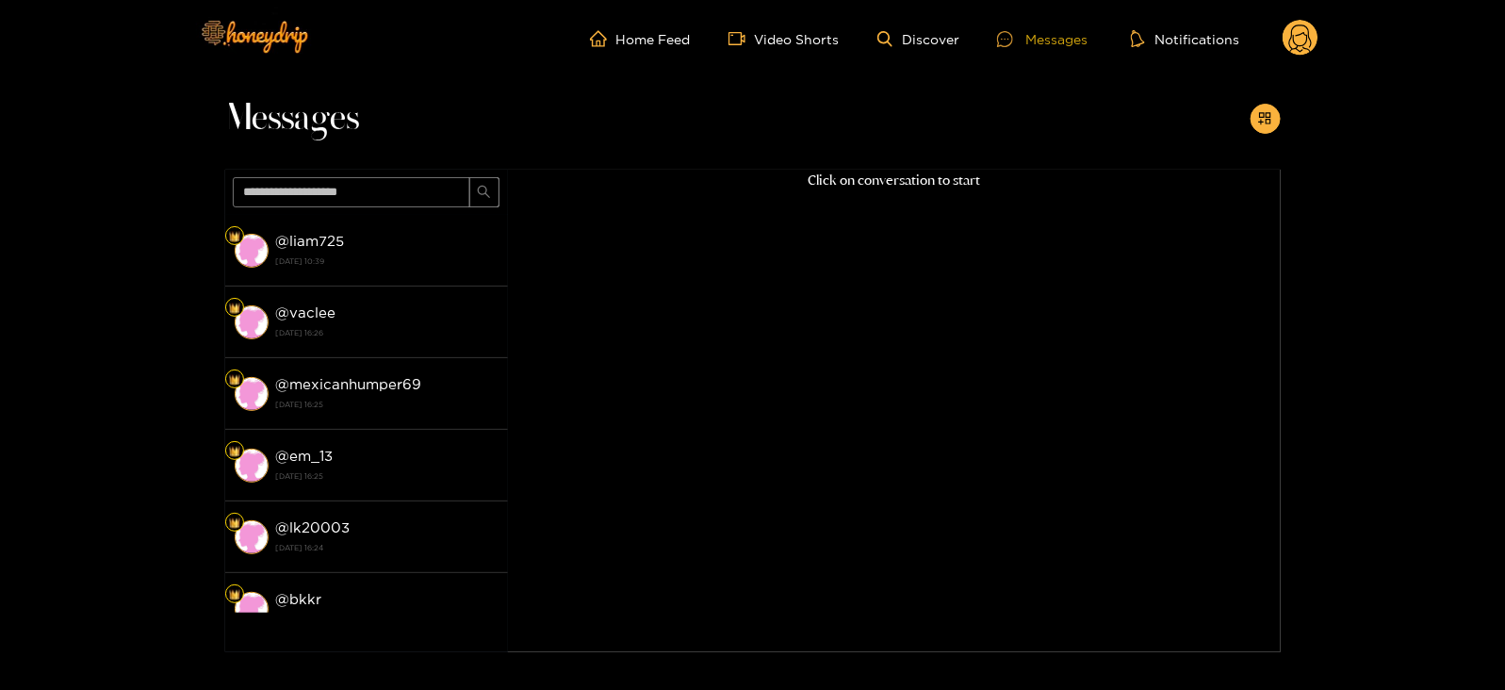
click at [1019, 33] on div at bounding box center [1011, 39] width 28 height 16
click at [1296, 41] on circle at bounding box center [1301, 38] width 36 height 36
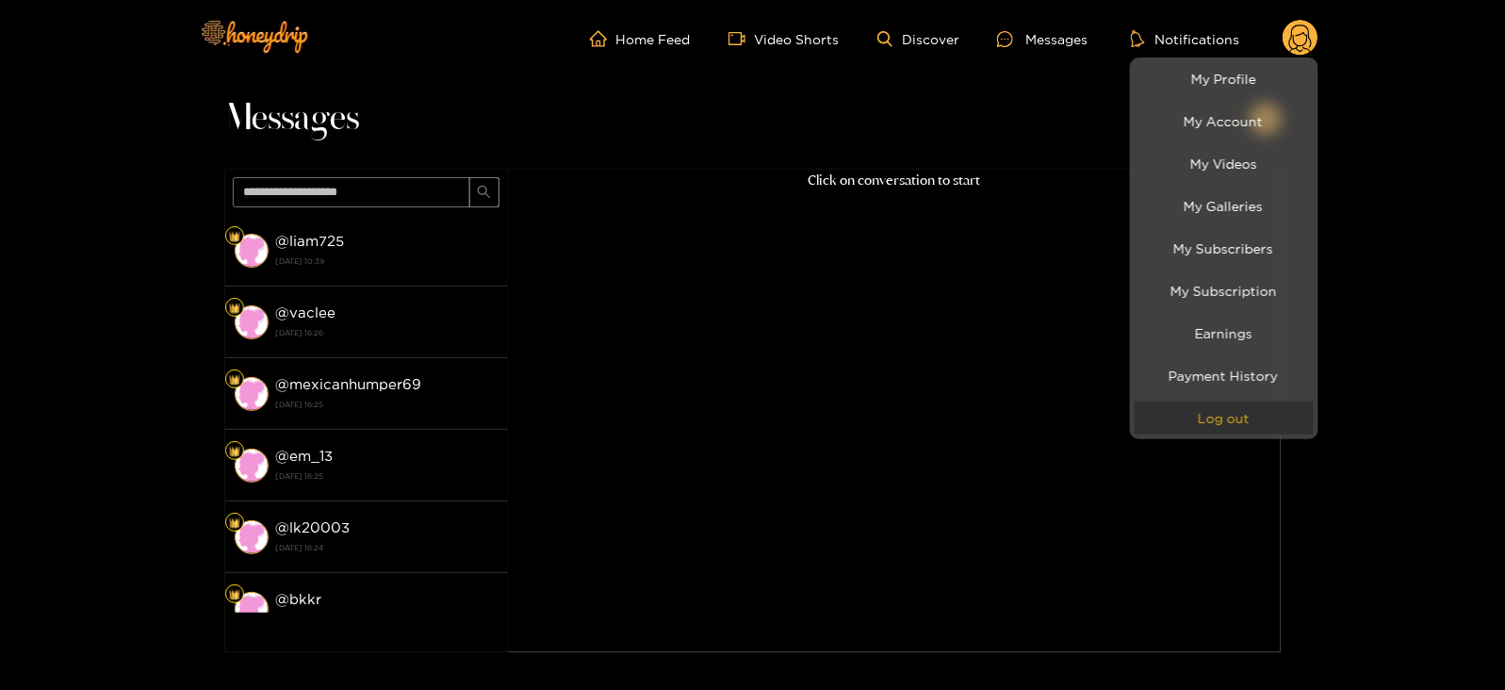
click at [1192, 412] on button "Log out" at bounding box center [1224, 418] width 179 height 33
